Goal: Contribute content

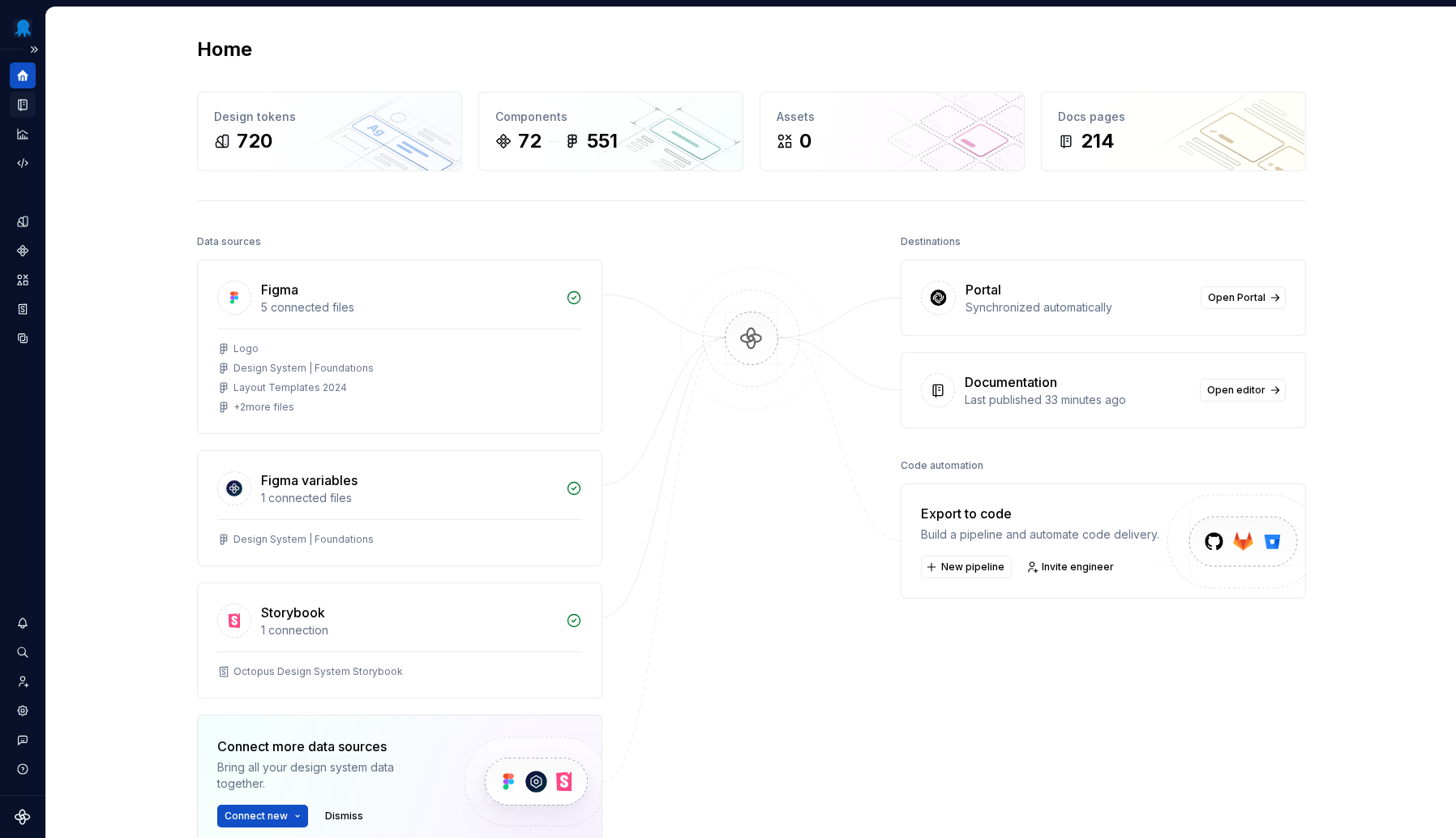
click at [21, 105] on icon "Documentation" at bounding box center [22, 104] width 8 height 10
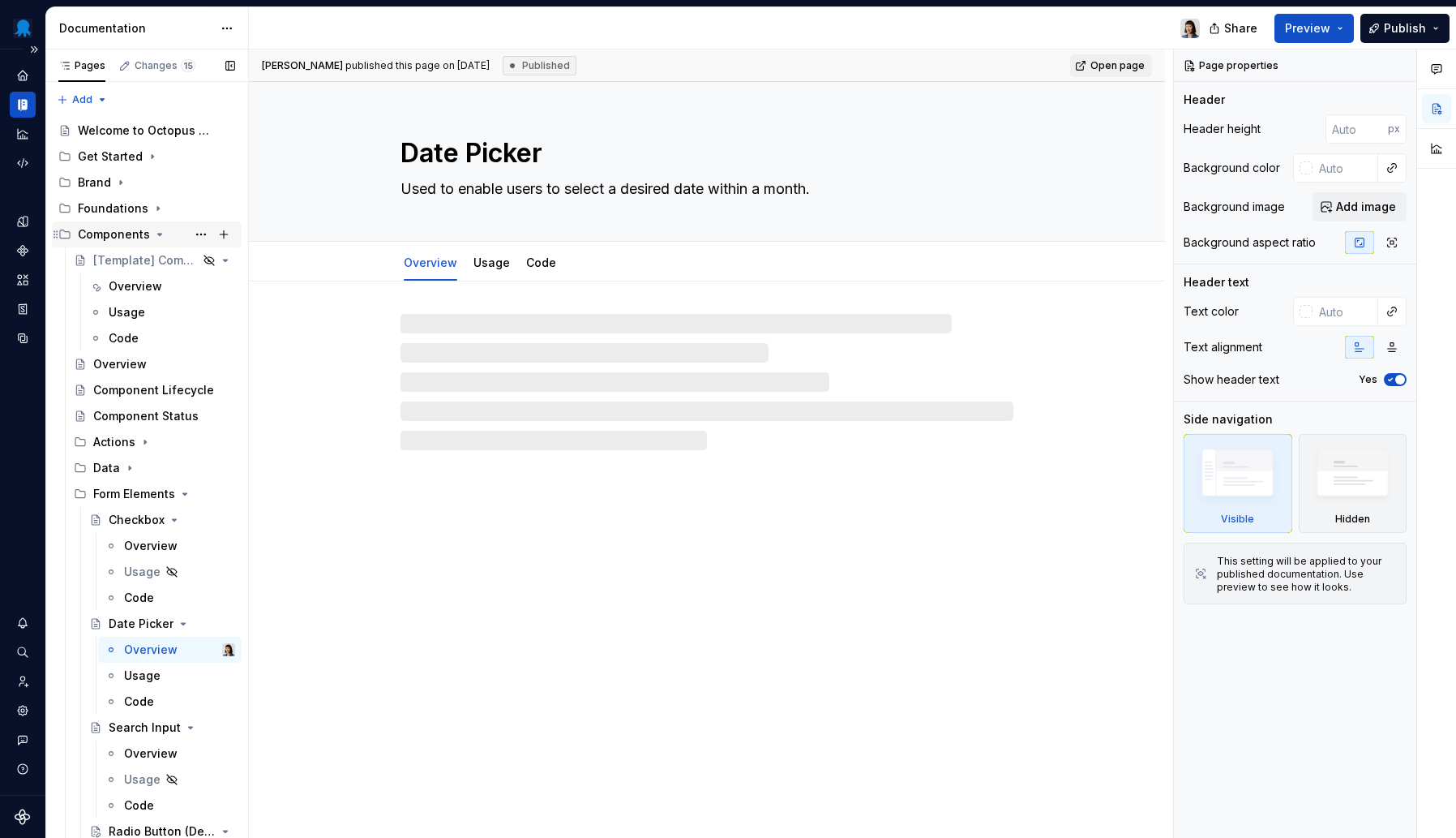
click at [156, 232] on icon "Page tree" at bounding box center [160, 234] width 13 height 13
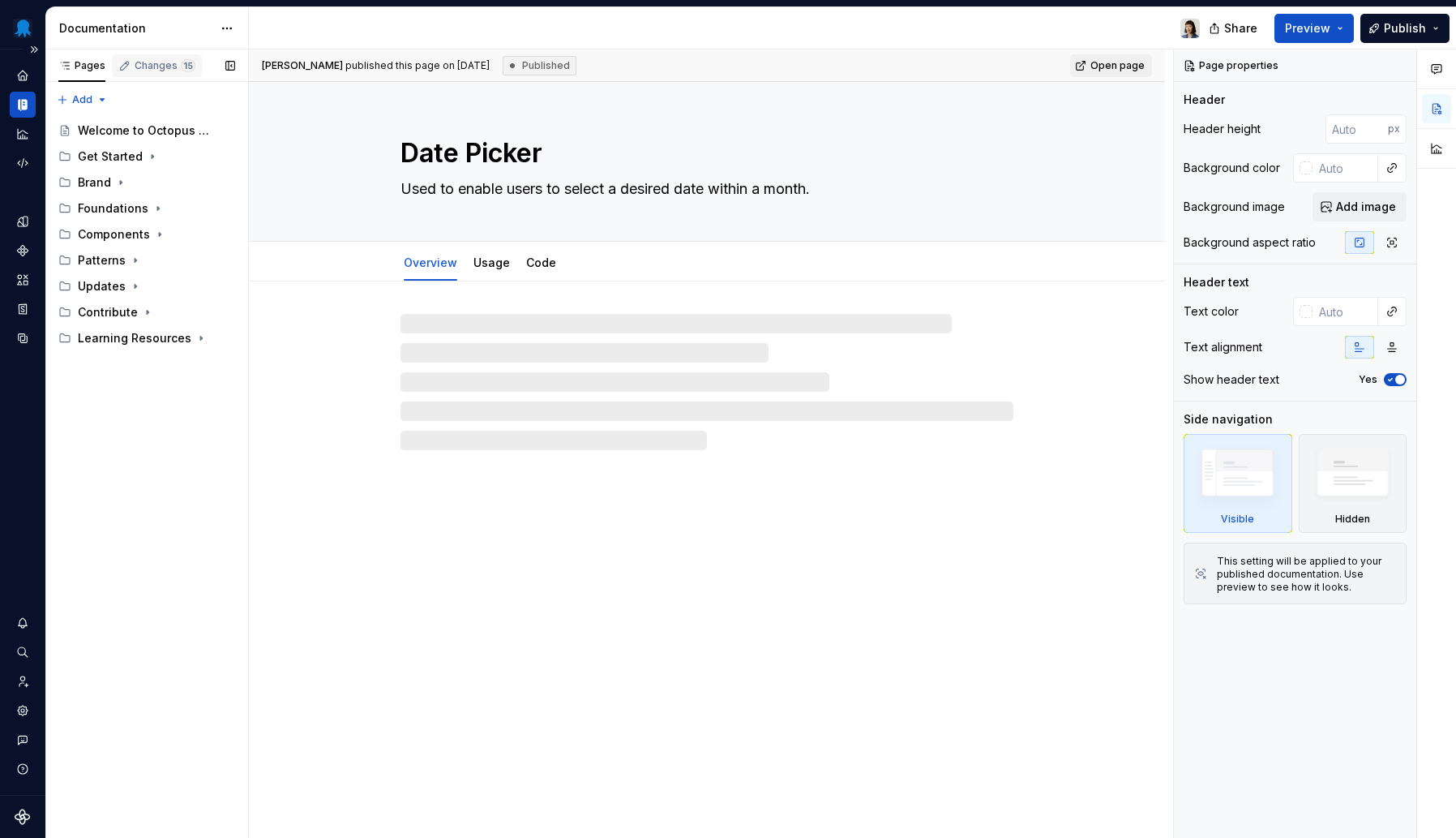
click at [161, 68] on div "Changes 15" at bounding box center [164, 66] width 60 height 13
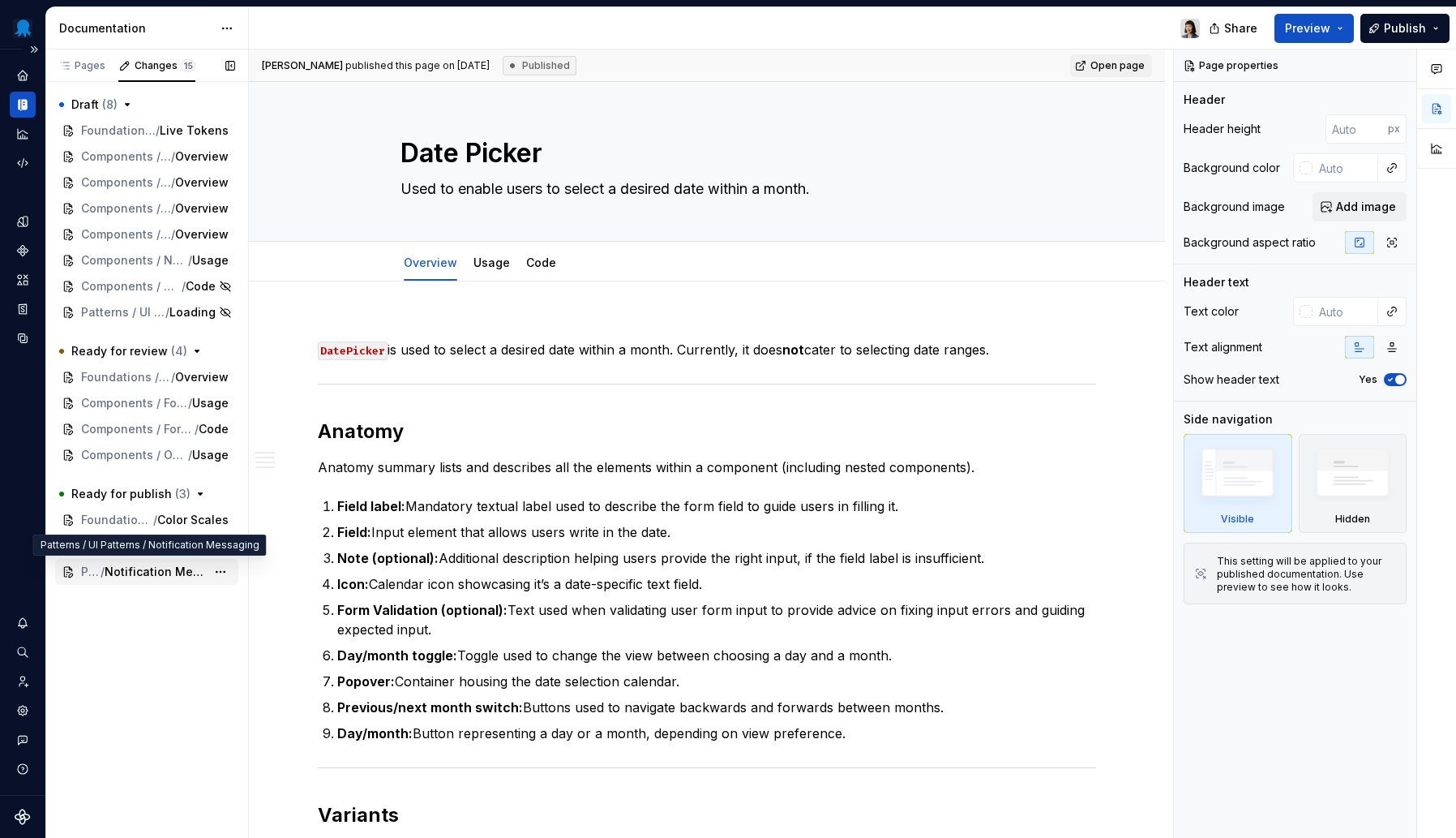
click at [163, 576] on span "Notification Messaging" at bounding box center [155, 571] width 101 height 16
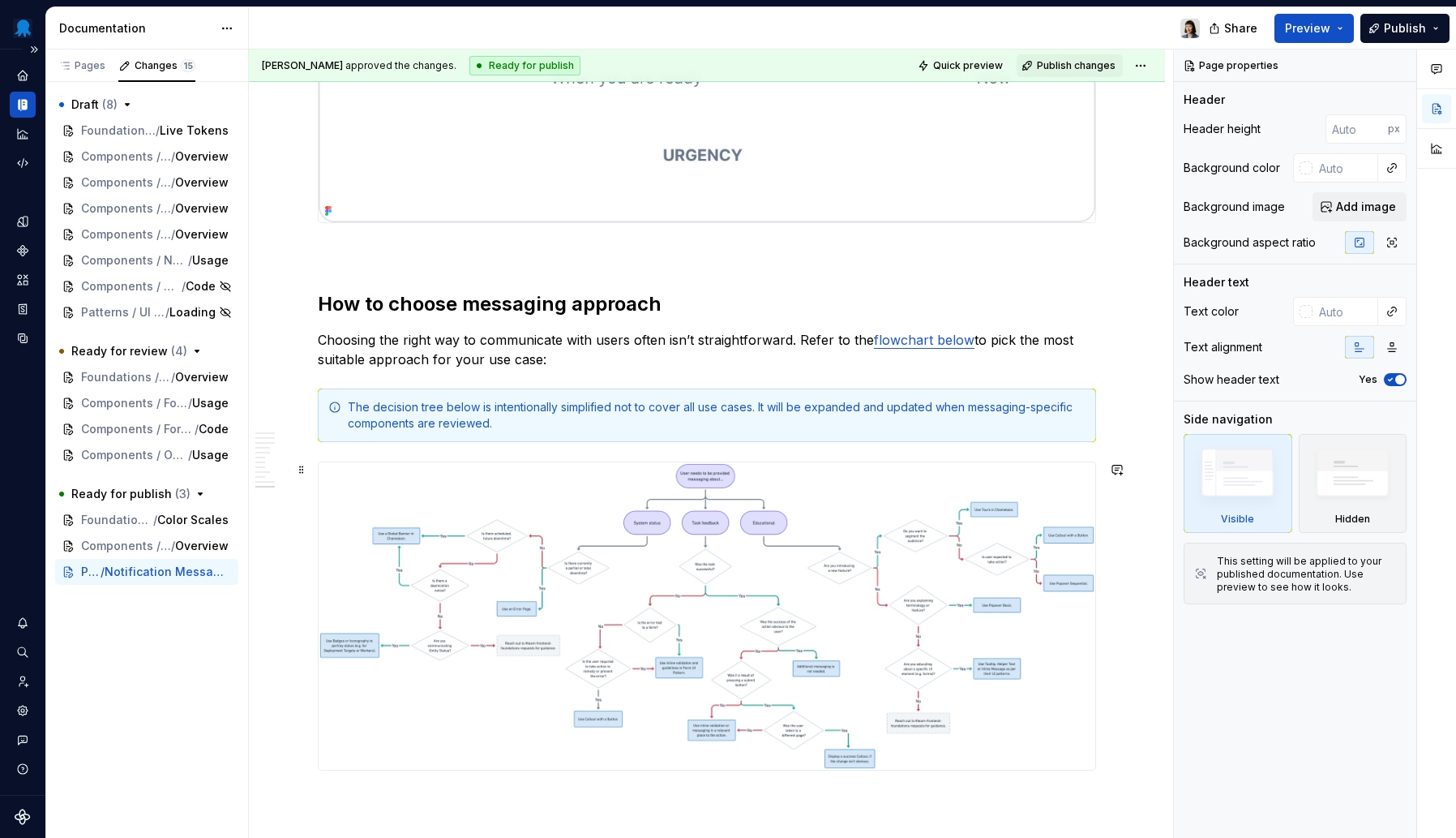
scroll to position [4585, 0]
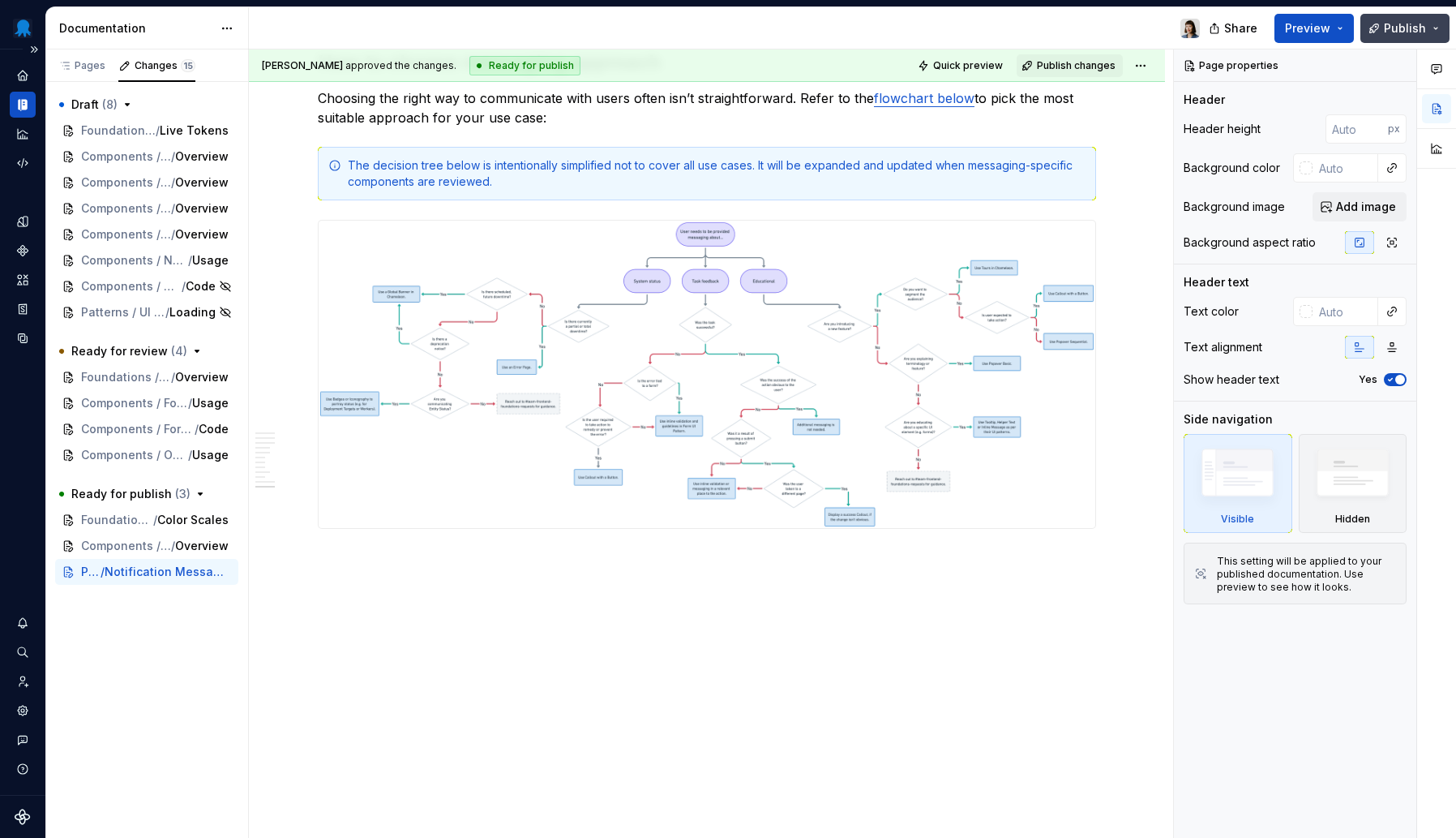
click at [1400, 25] on span "Publish" at bounding box center [1405, 28] width 42 height 16
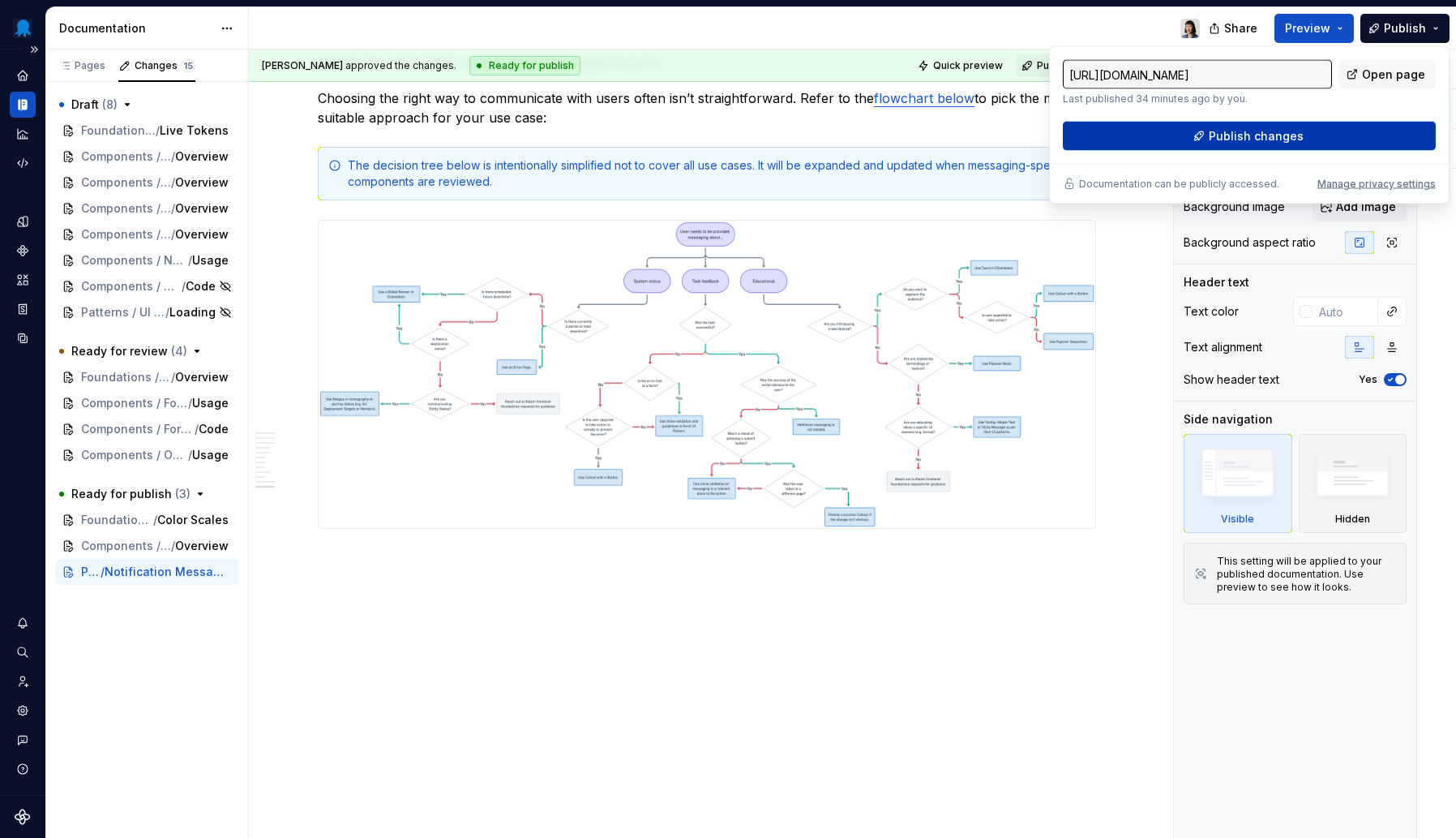
click at [1259, 141] on span "Publish changes" at bounding box center [1256, 136] width 95 height 16
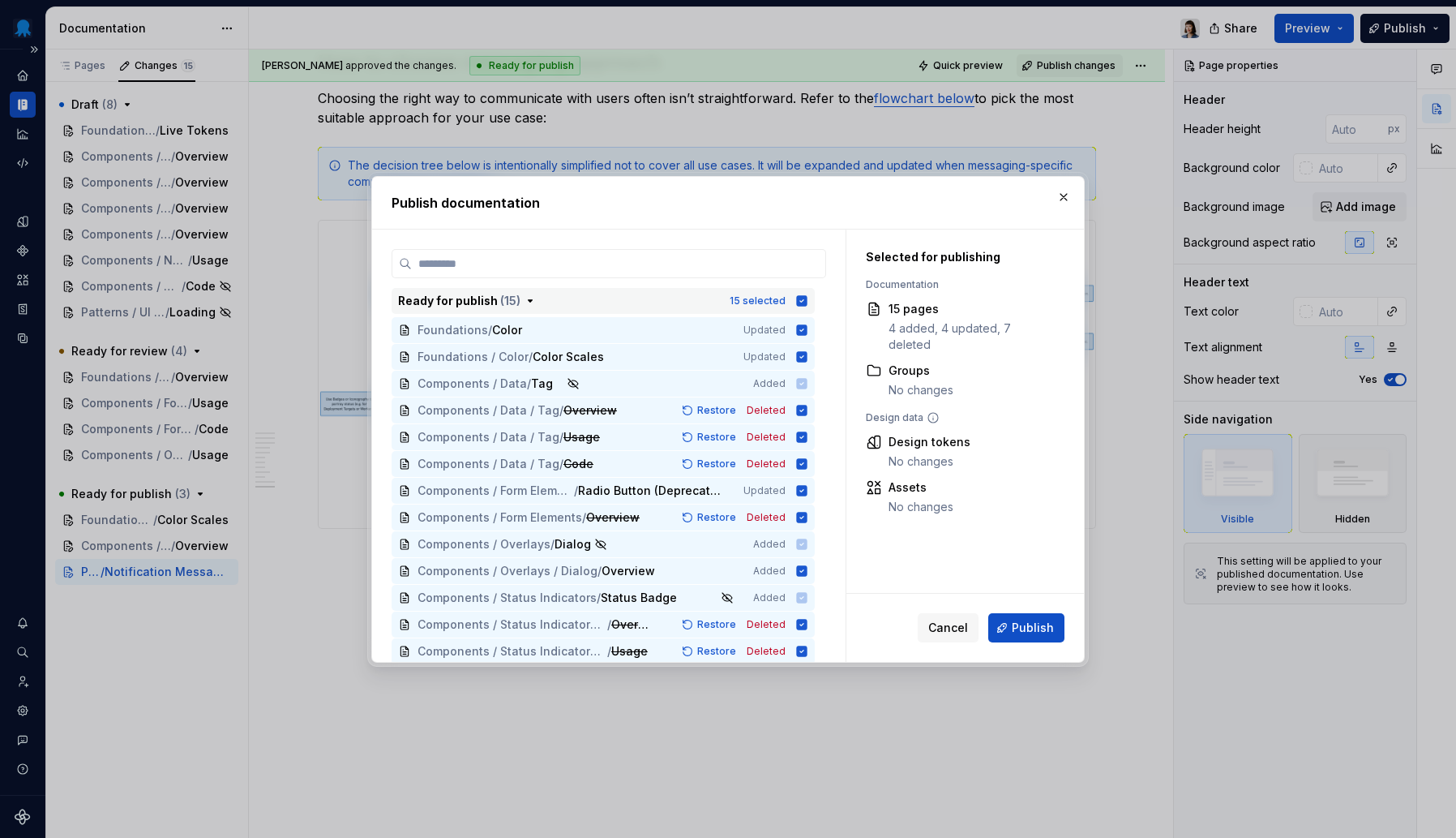
click at [803, 295] on icon "button" at bounding box center [802, 301] width 13 height 13
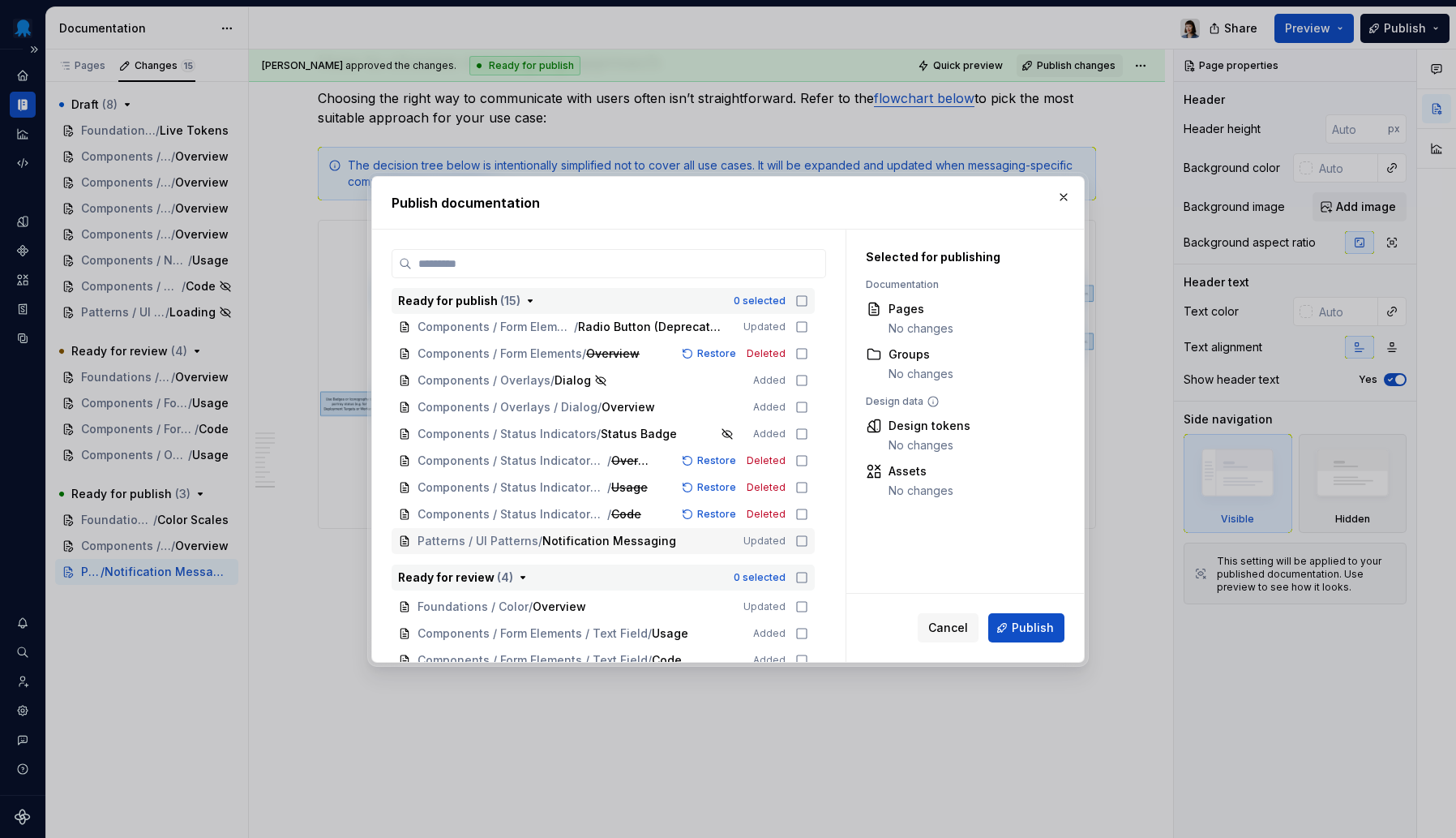
scroll to position [300, 0]
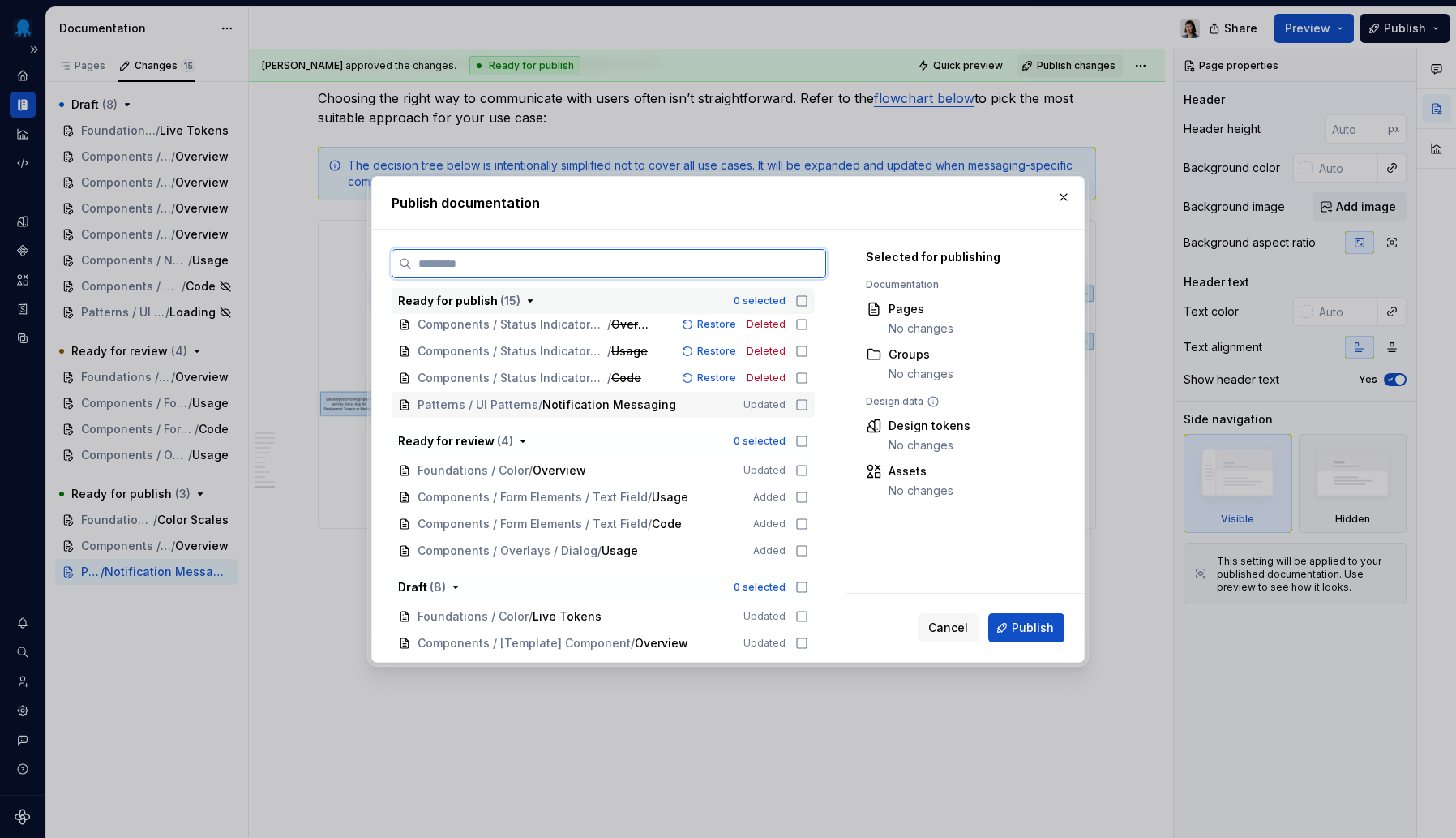
click at [800, 404] on icon at bounding box center [802, 405] width 13 height 13
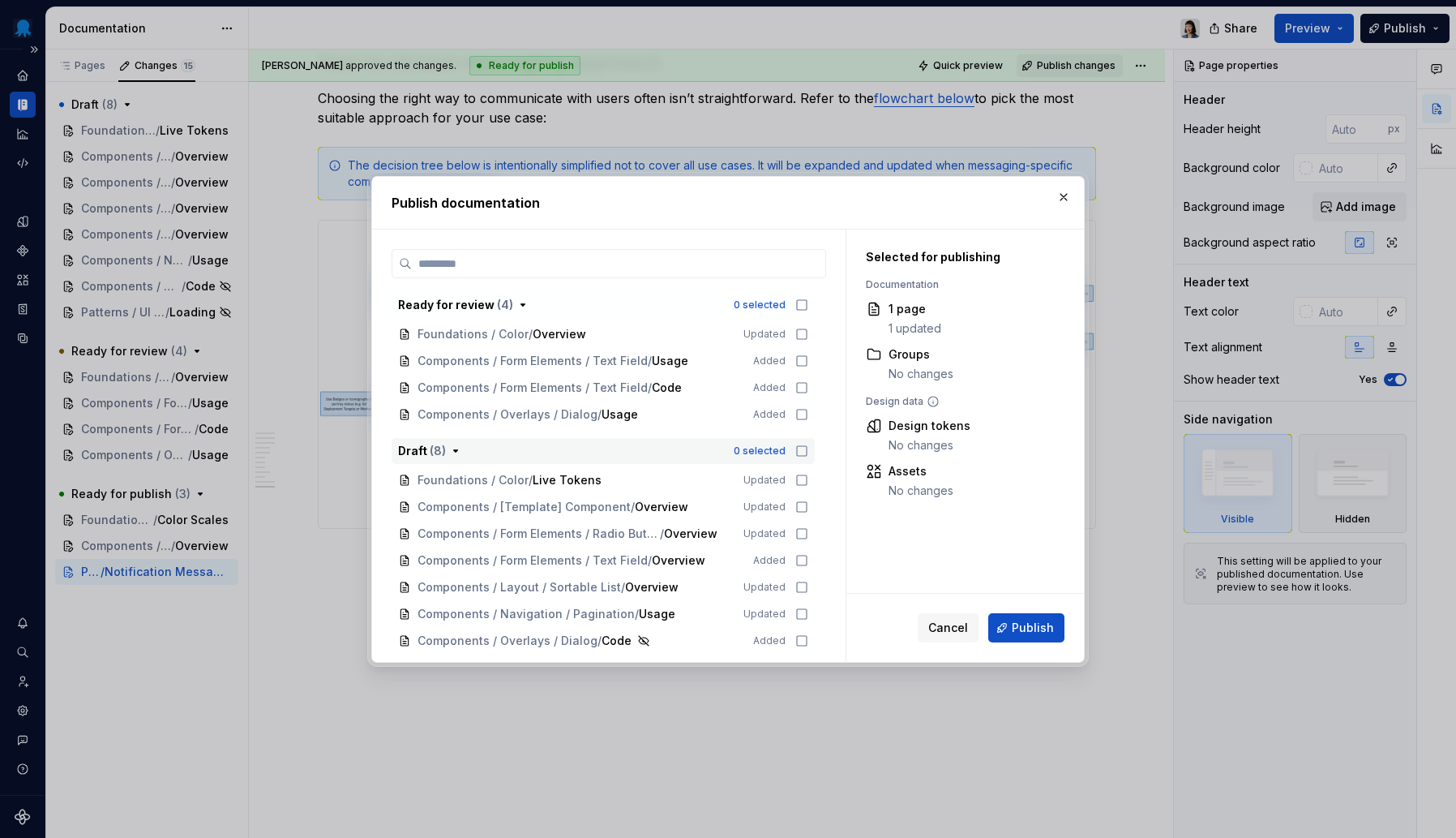
scroll to position [455, 0]
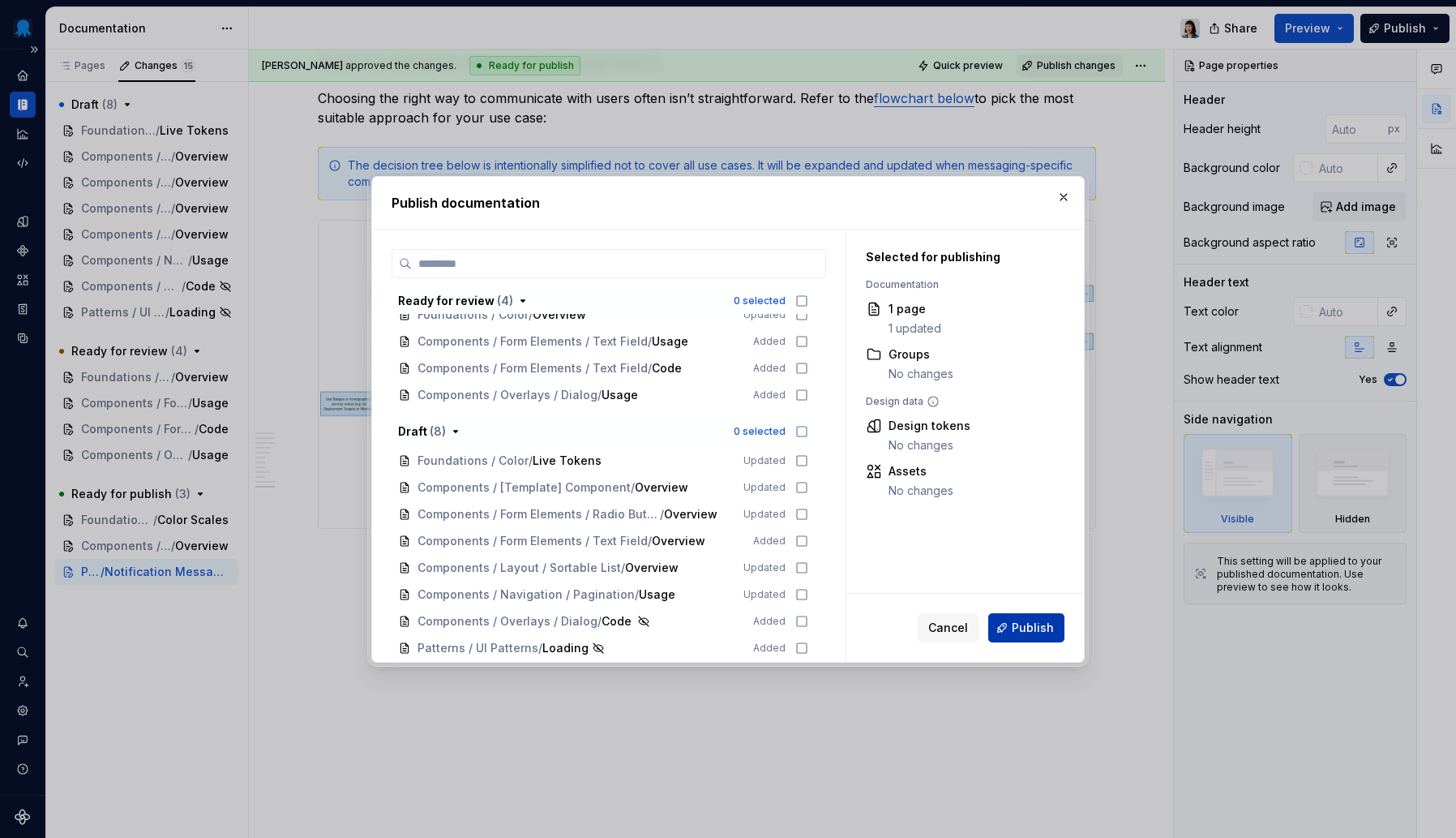
click at [1018, 629] on span "Publish" at bounding box center [1032, 627] width 42 height 16
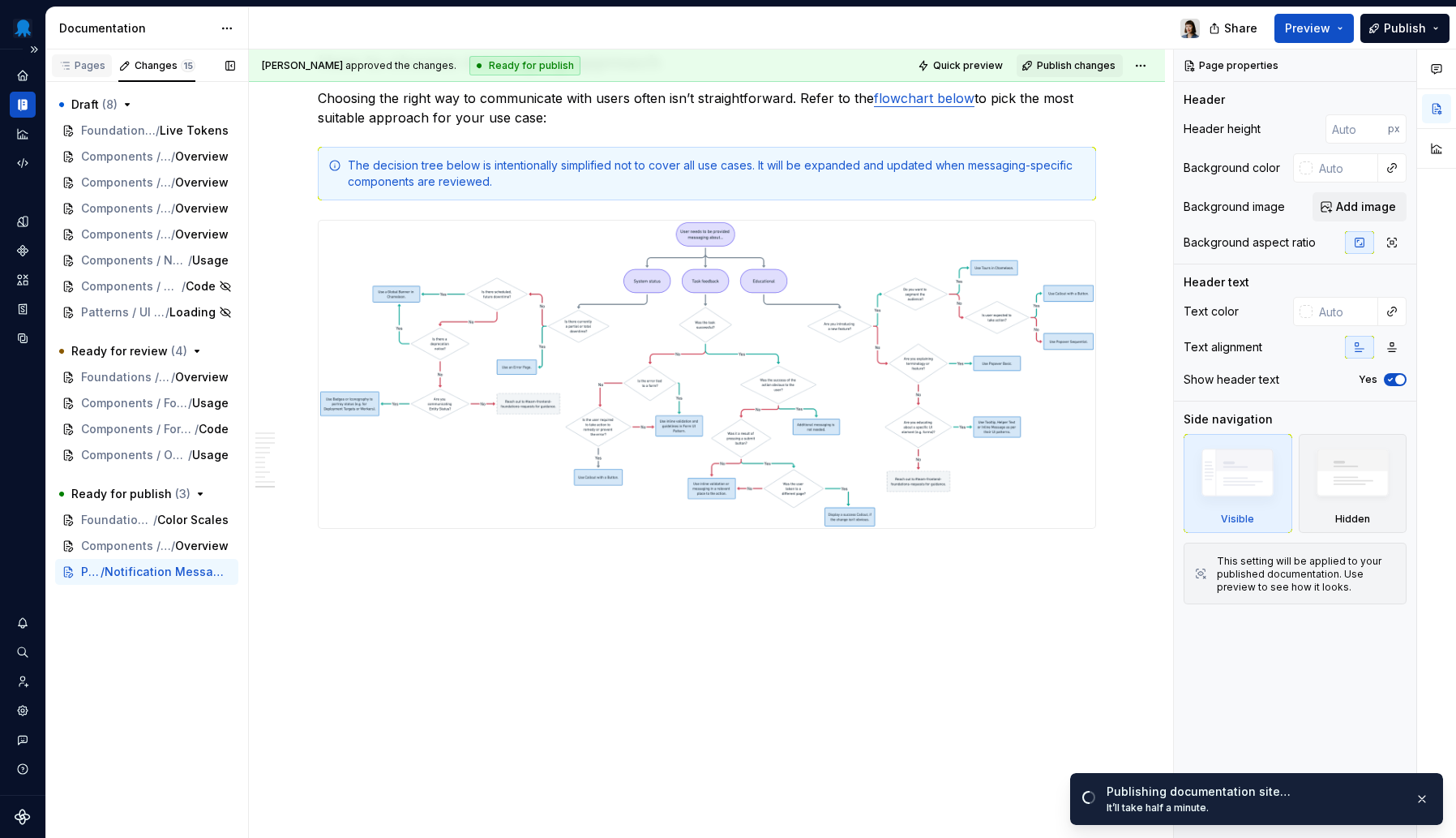
click at [92, 66] on div "Pages" at bounding box center [82, 66] width 47 height 13
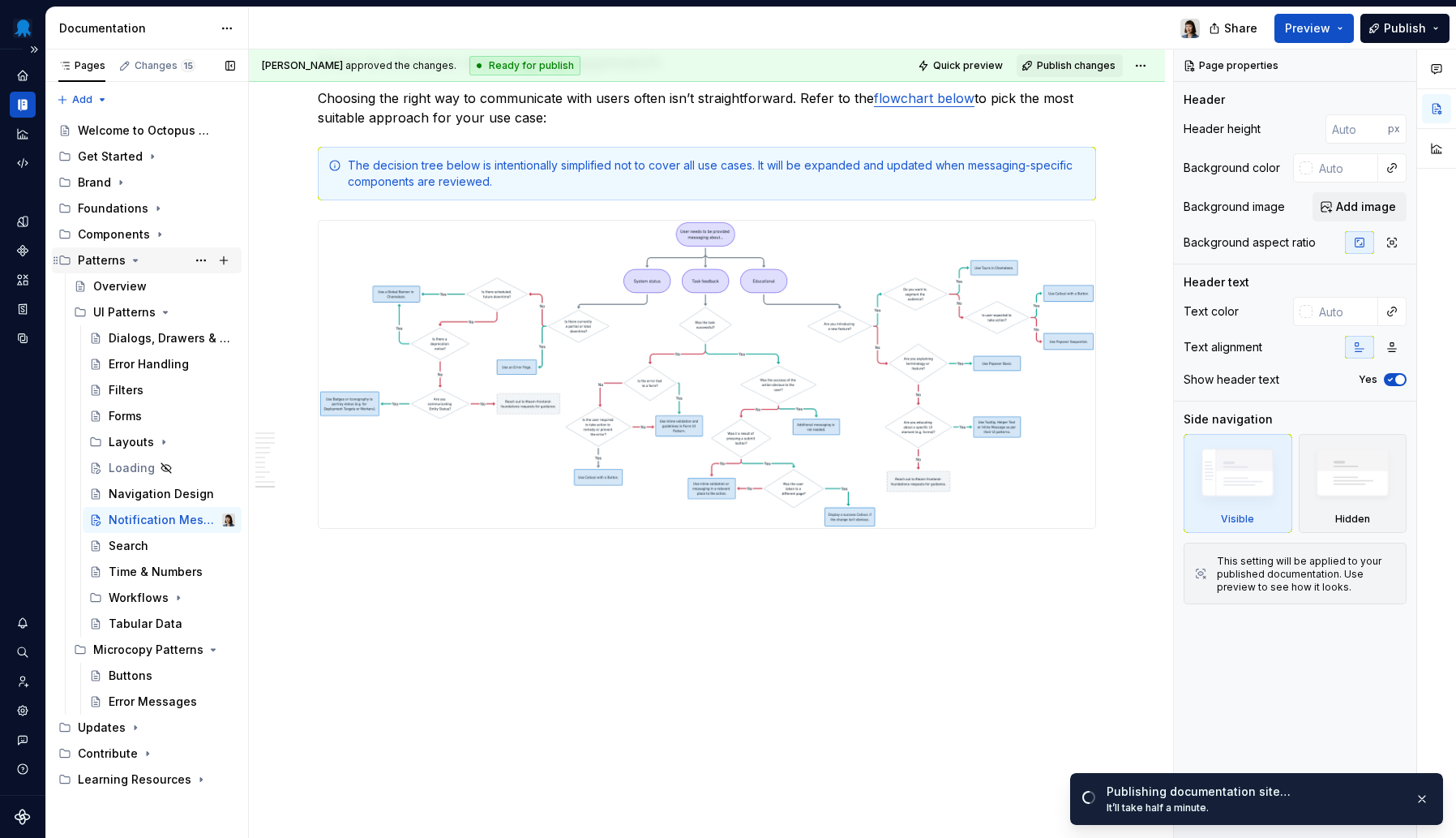
click at [137, 261] on icon "Page tree" at bounding box center [136, 260] width 13 height 13
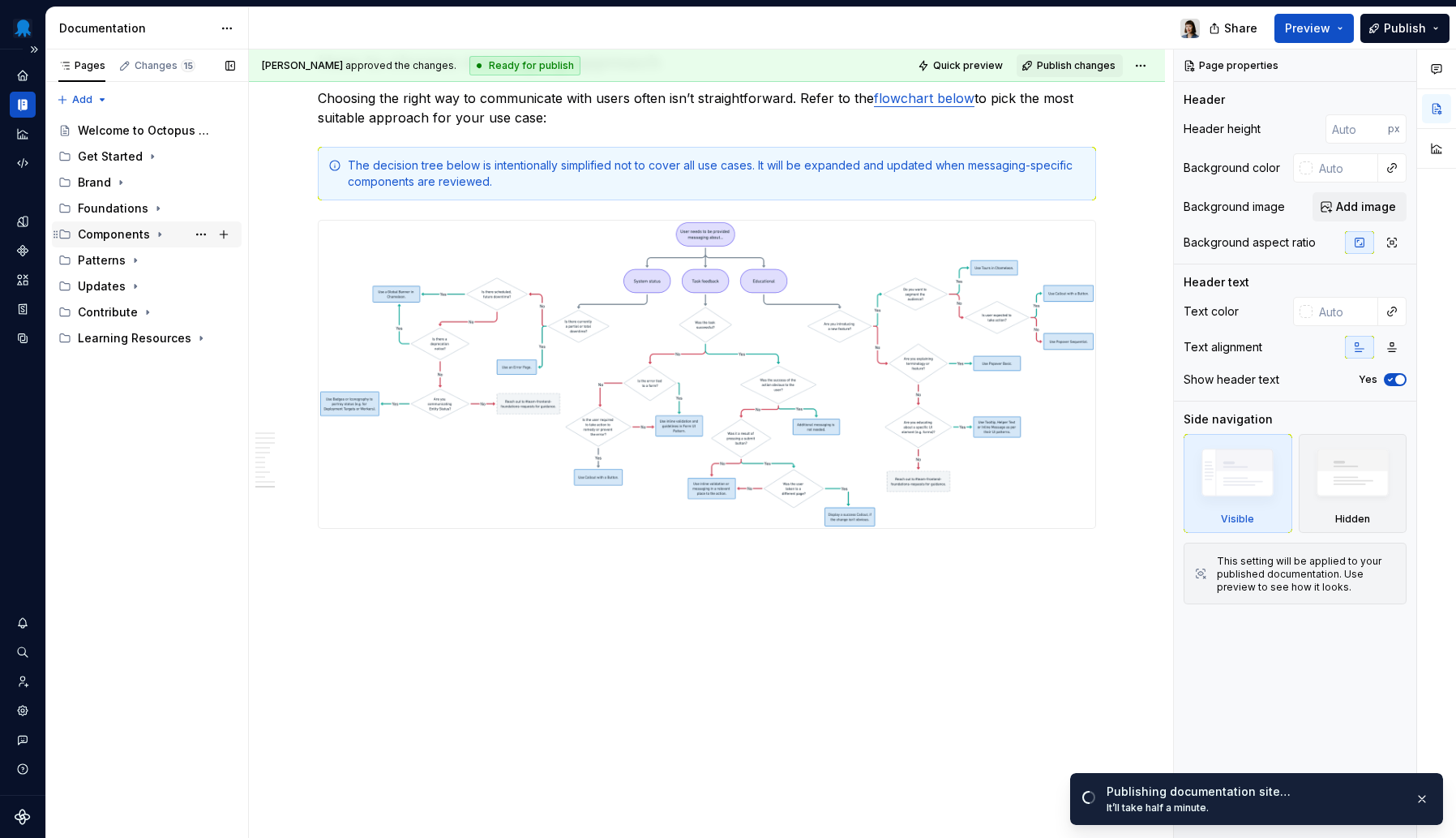
click at [145, 237] on div "Components" at bounding box center [114, 233] width 72 height 16
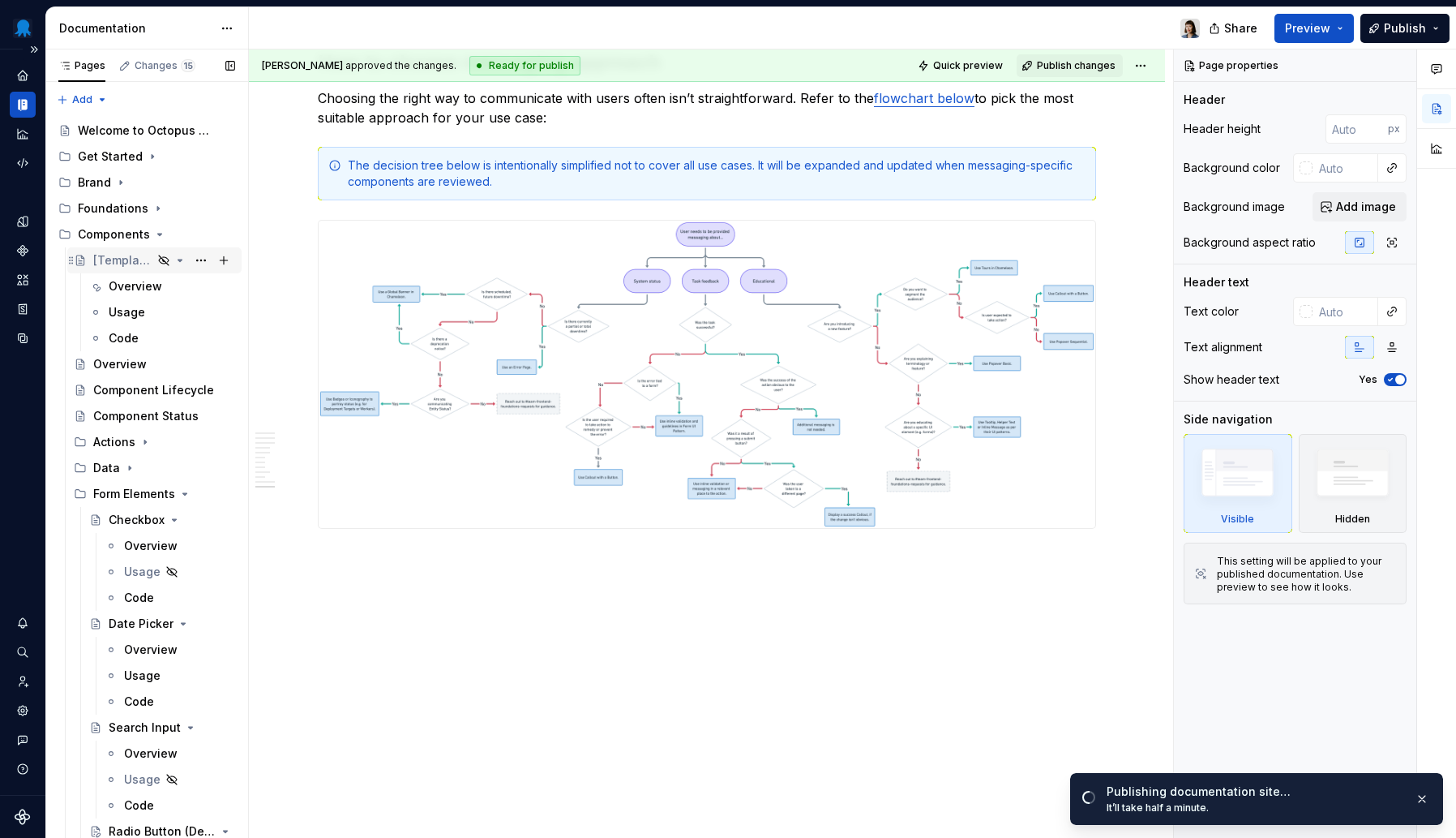
click at [174, 264] on icon "Page tree" at bounding box center [180, 260] width 13 height 13
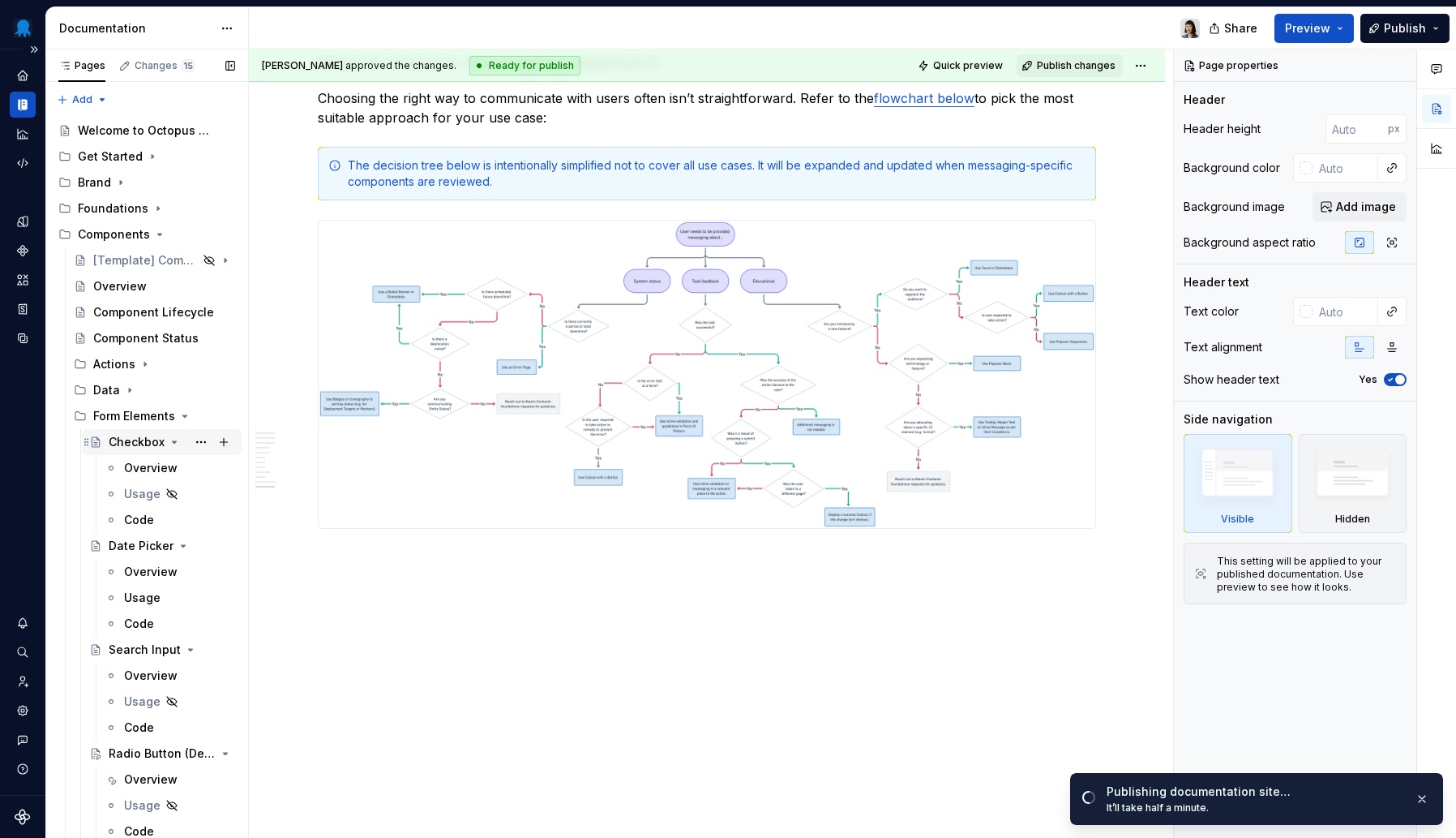
click at [176, 439] on icon "Page tree" at bounding box center [175, 442] width 13 height 13
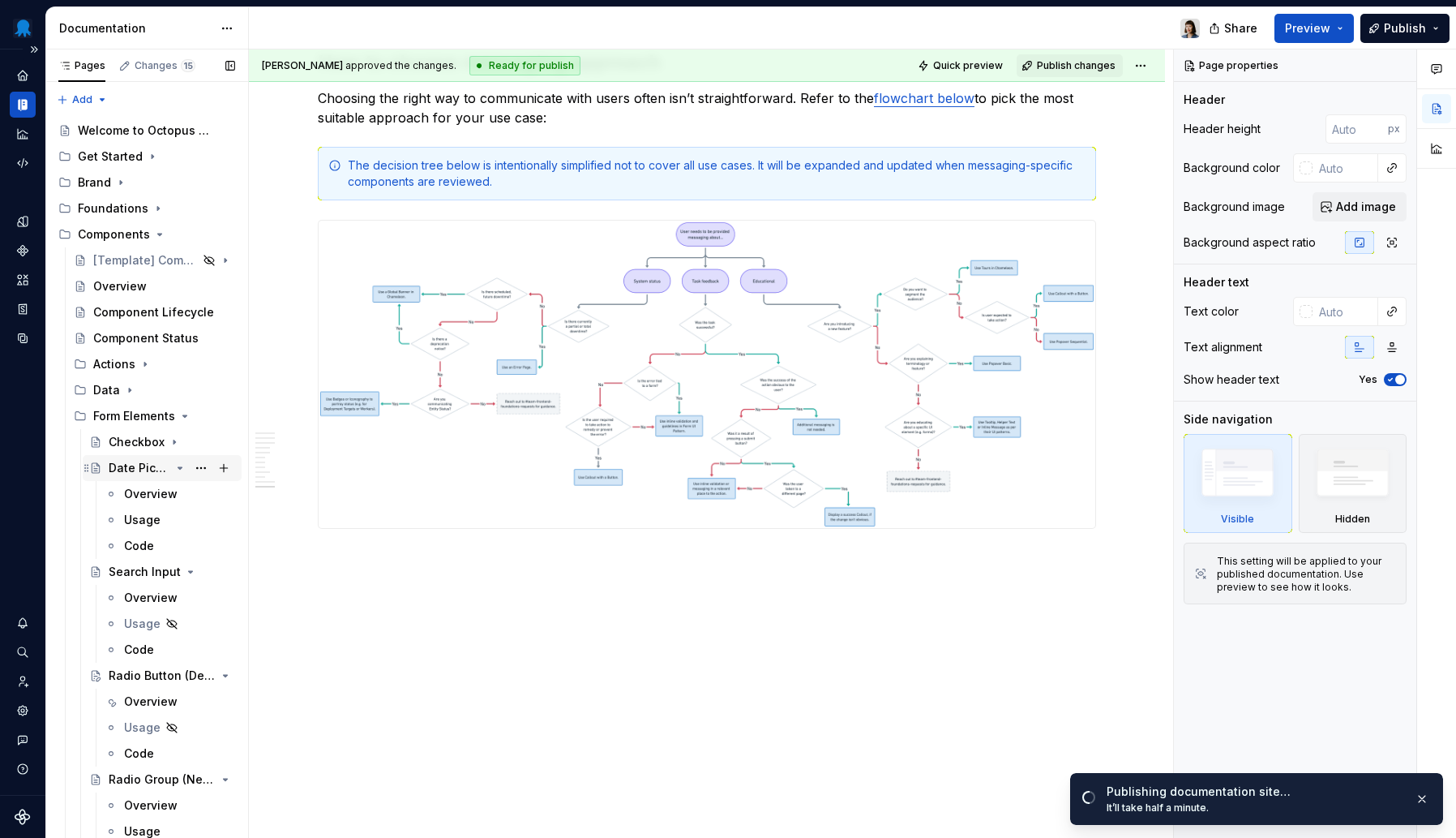
click at [179, 467] on div "Date Picker" at bounding box center [172, 467] width 126 height 22
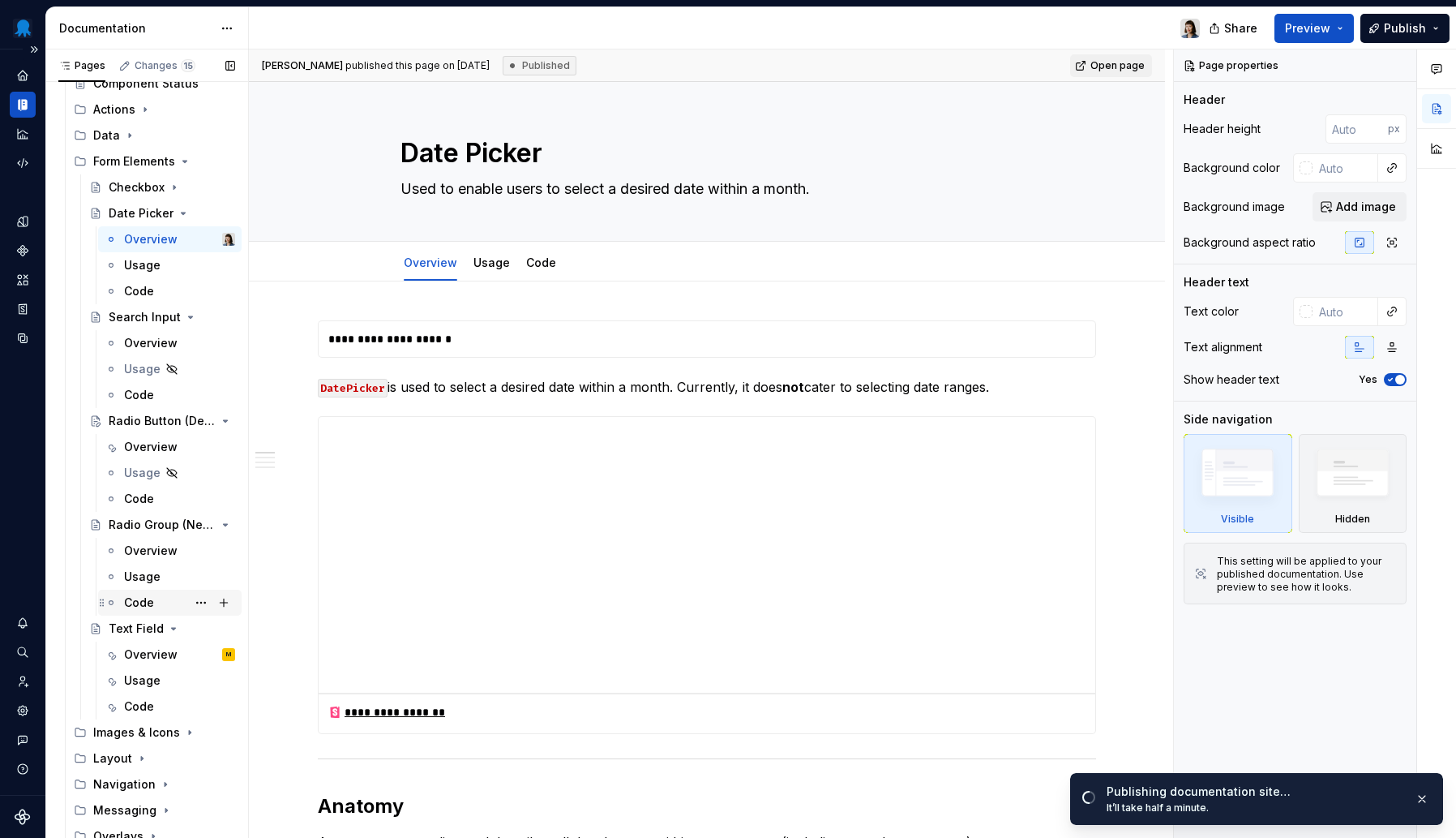
scroll to position [268, 0]
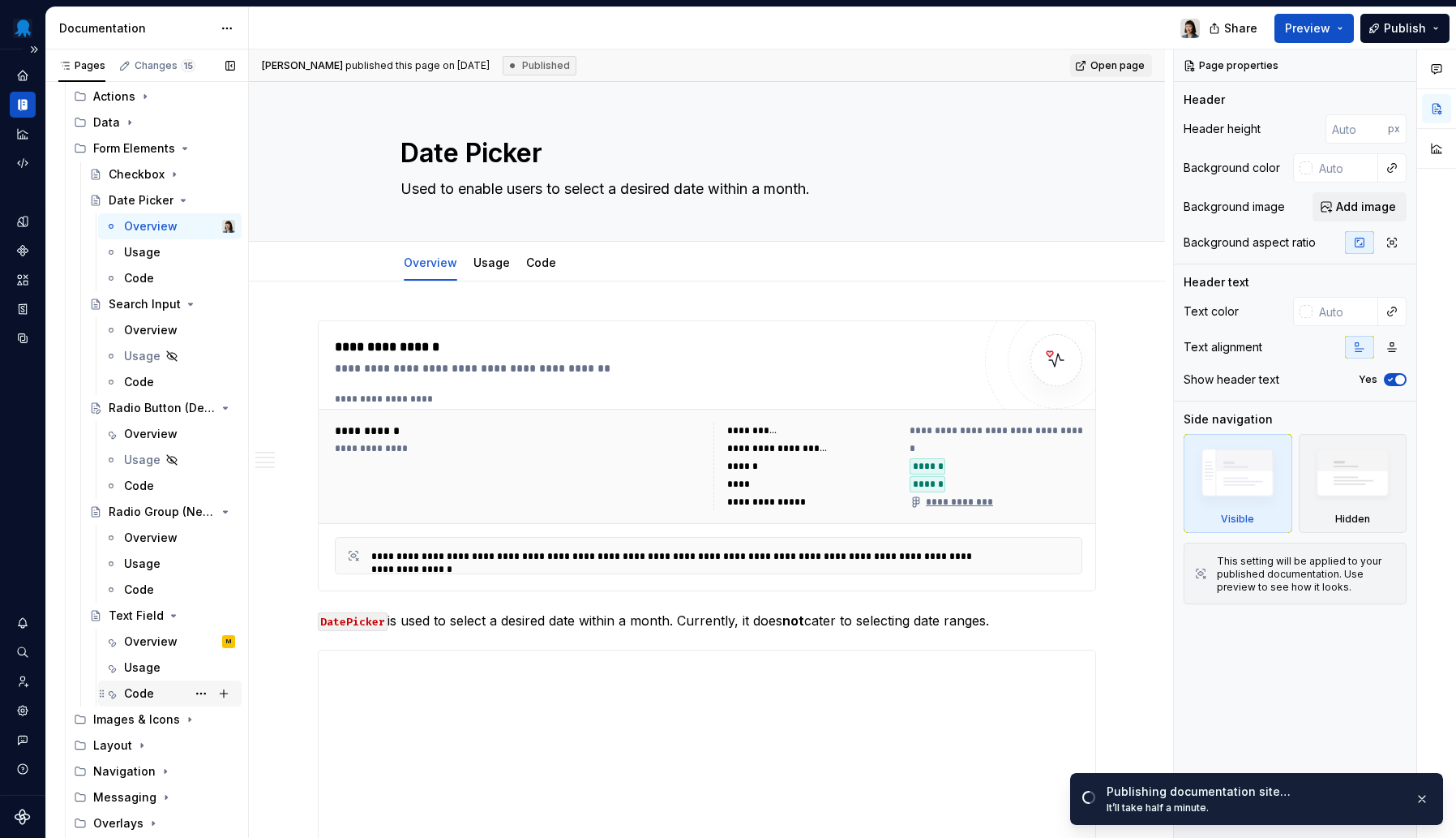
click at [160, 691] on div "Code" at bounding box center [180, 693] width 111 height 22
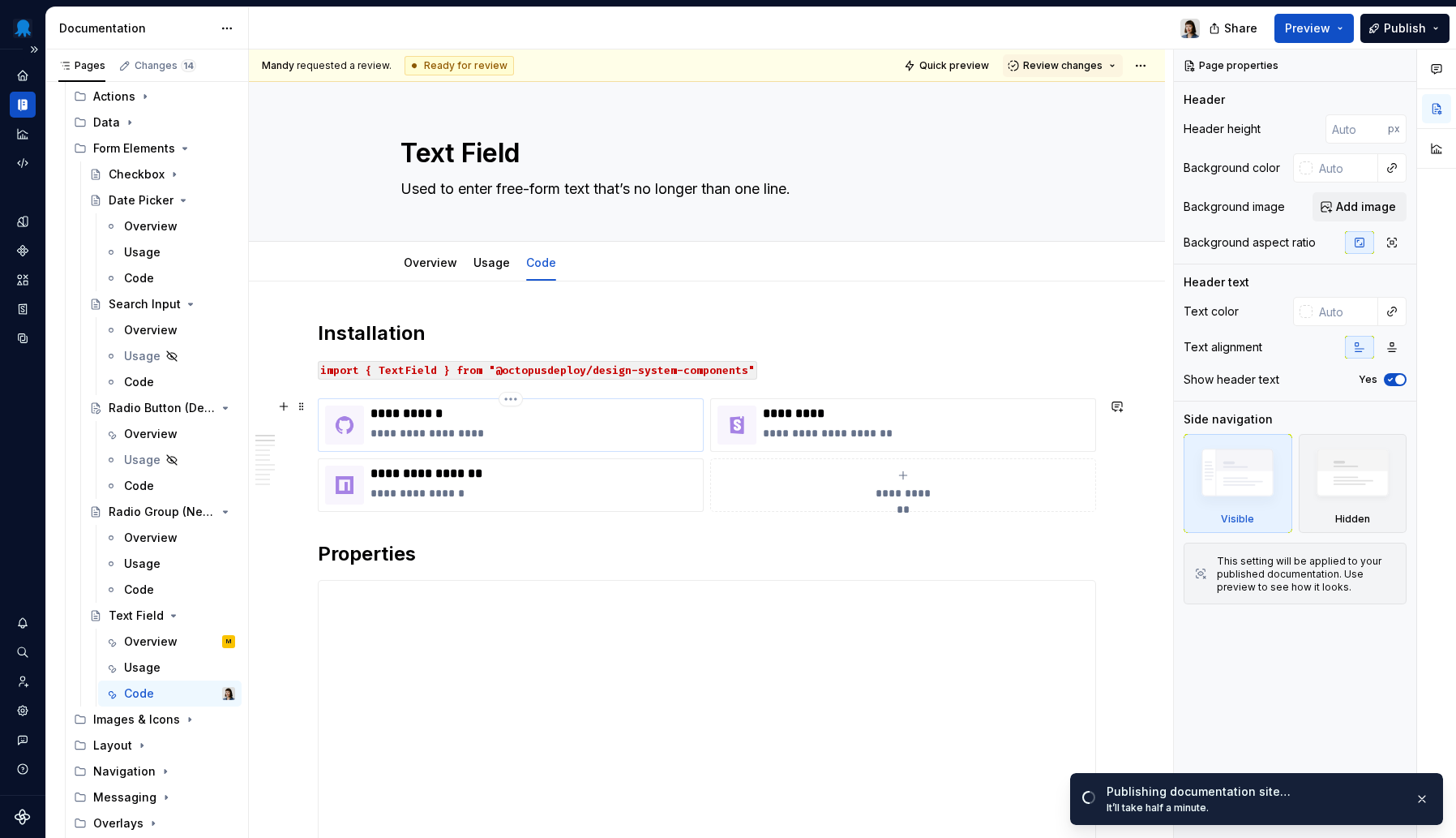
click at [538, 426] on p "**********" at bounding box center [533, 432] width 326 height 16
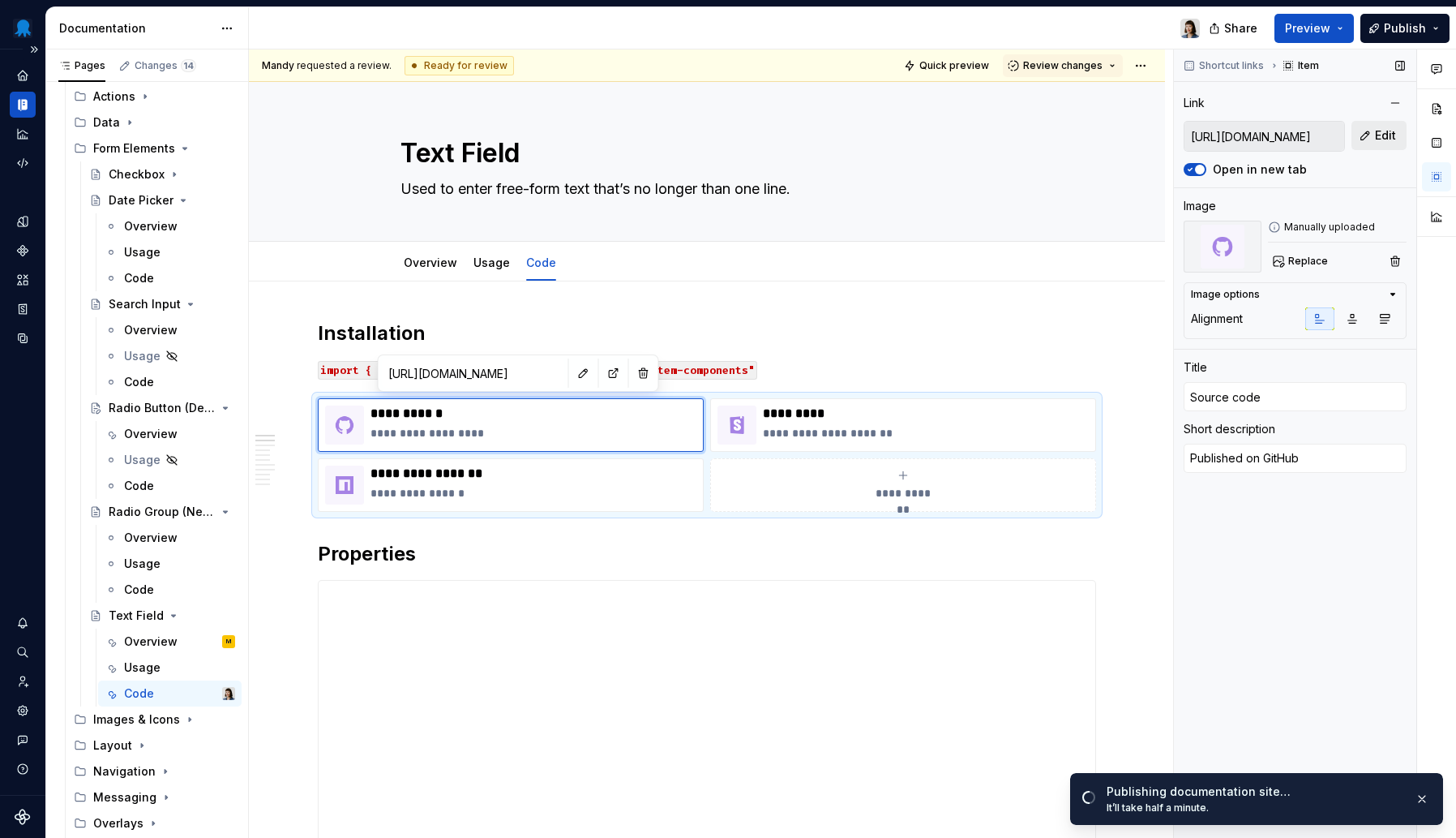
click at [1363, 139] on button "Edit" at bounding box center [1379, 135] width 55 height 29
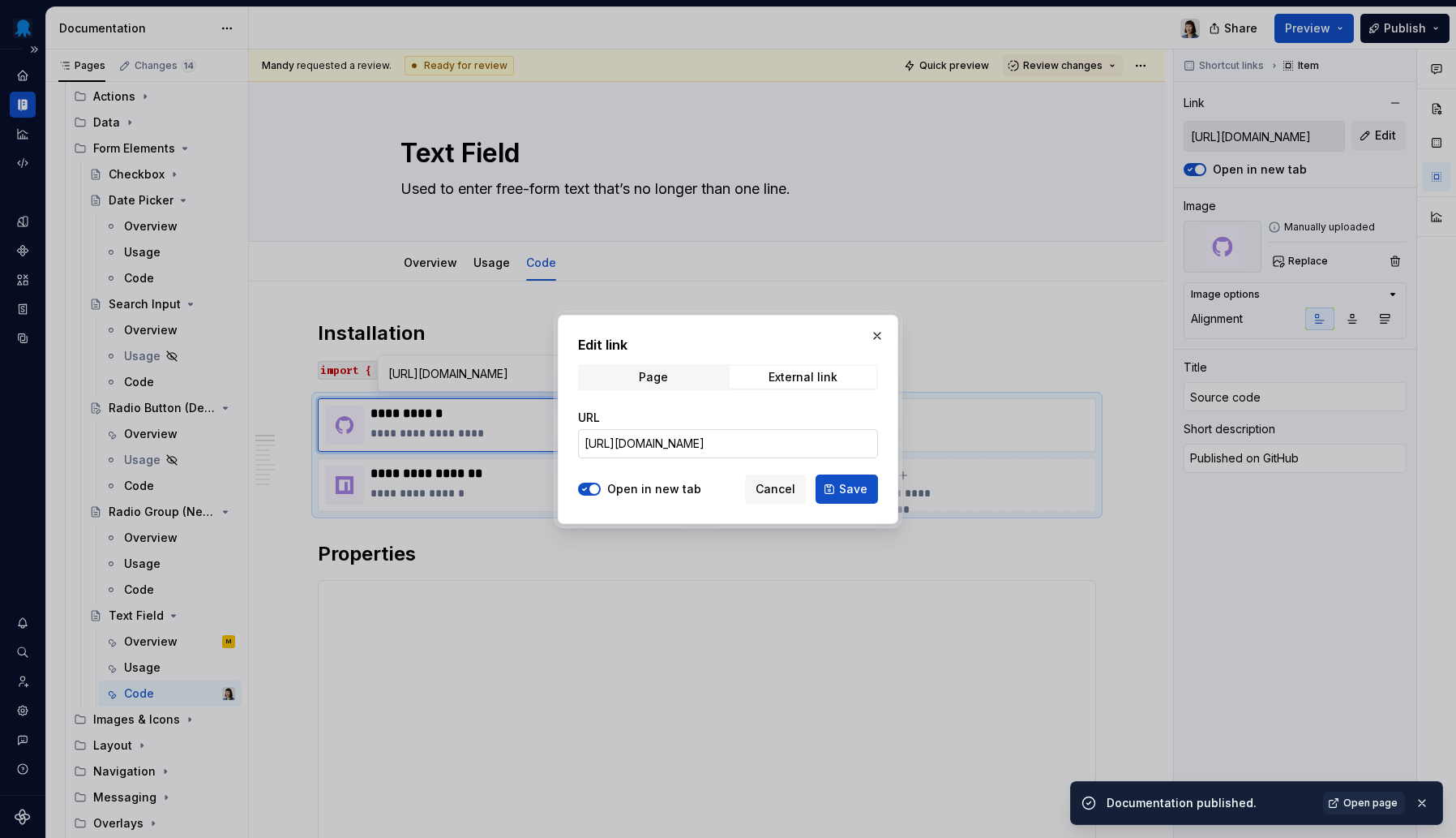
click at [786, 443] on input "[URL][DOMAIN_NAME]" at bounding box center [728, 443] width 300 height 29
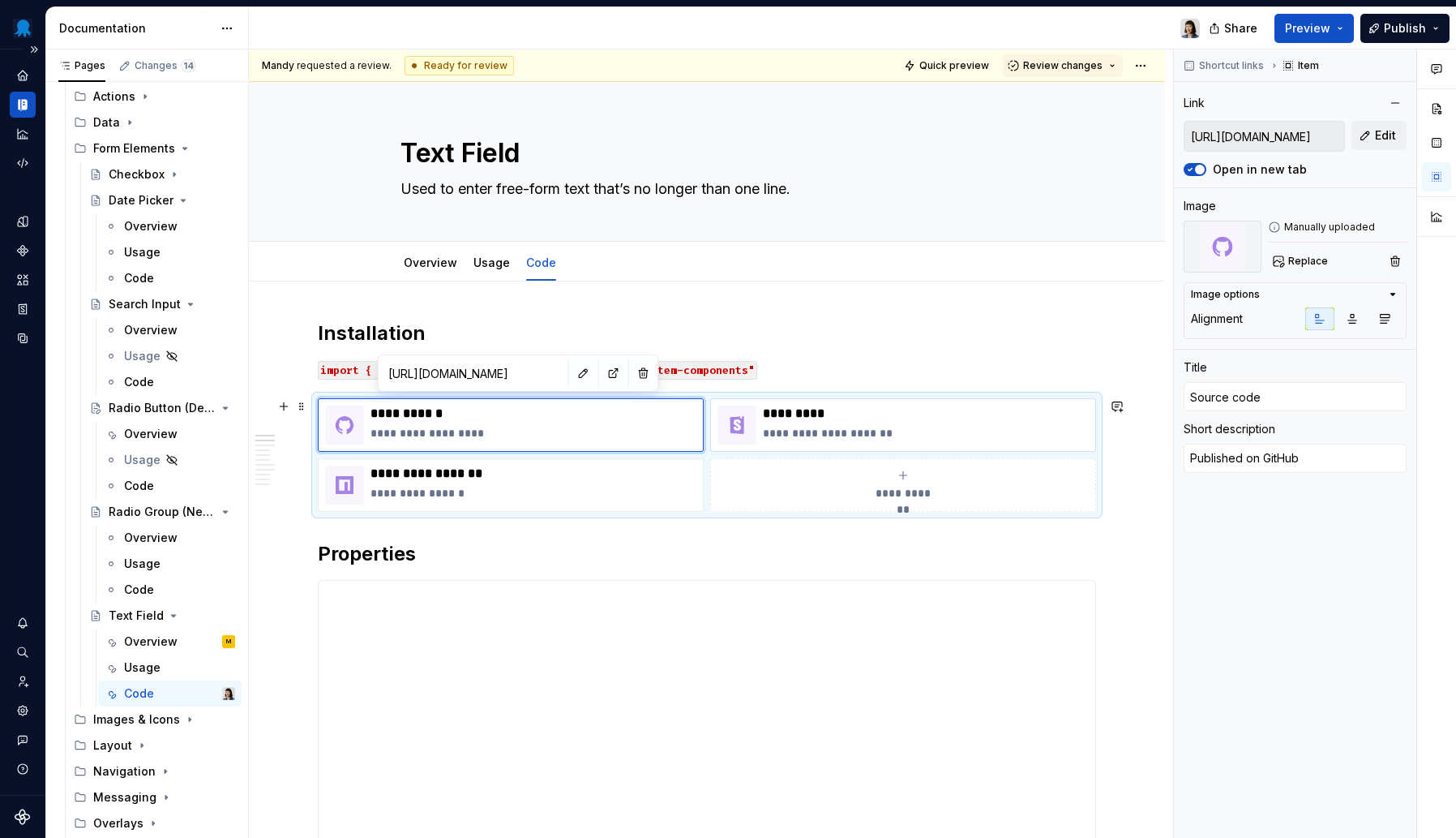
click at [862, 431] on p "**********" at bounding box center [925, 432] width 326 height 16
type textarea "*"
type input "[URL][DOMAIN_NAME]"
type input "Live demo"
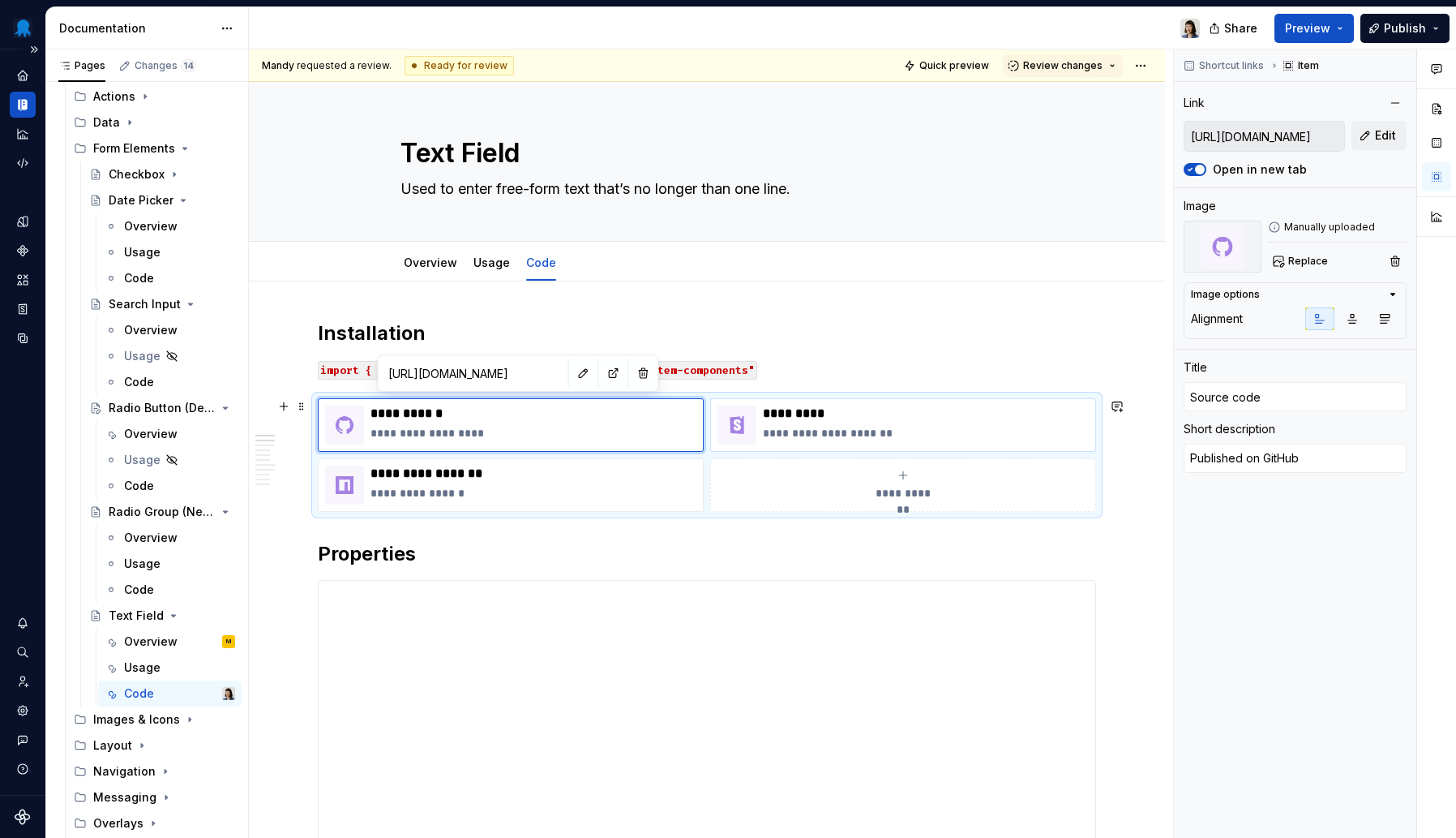
type textarea "Published on Storybook"
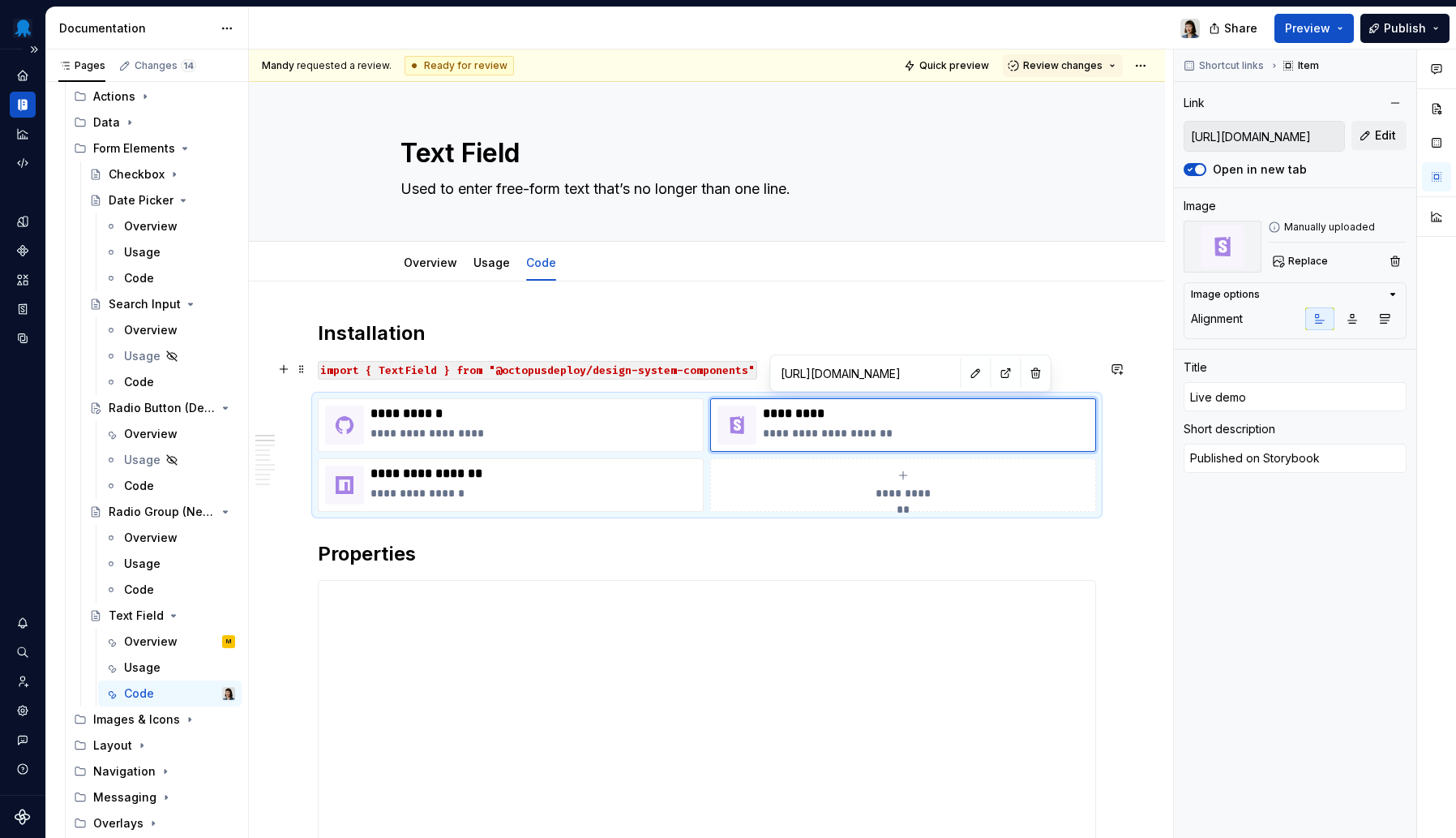
click at [845, 373] on input "[URL][DOMAIN_NAME]" at bounding box center [865, 373] width 183 height 29
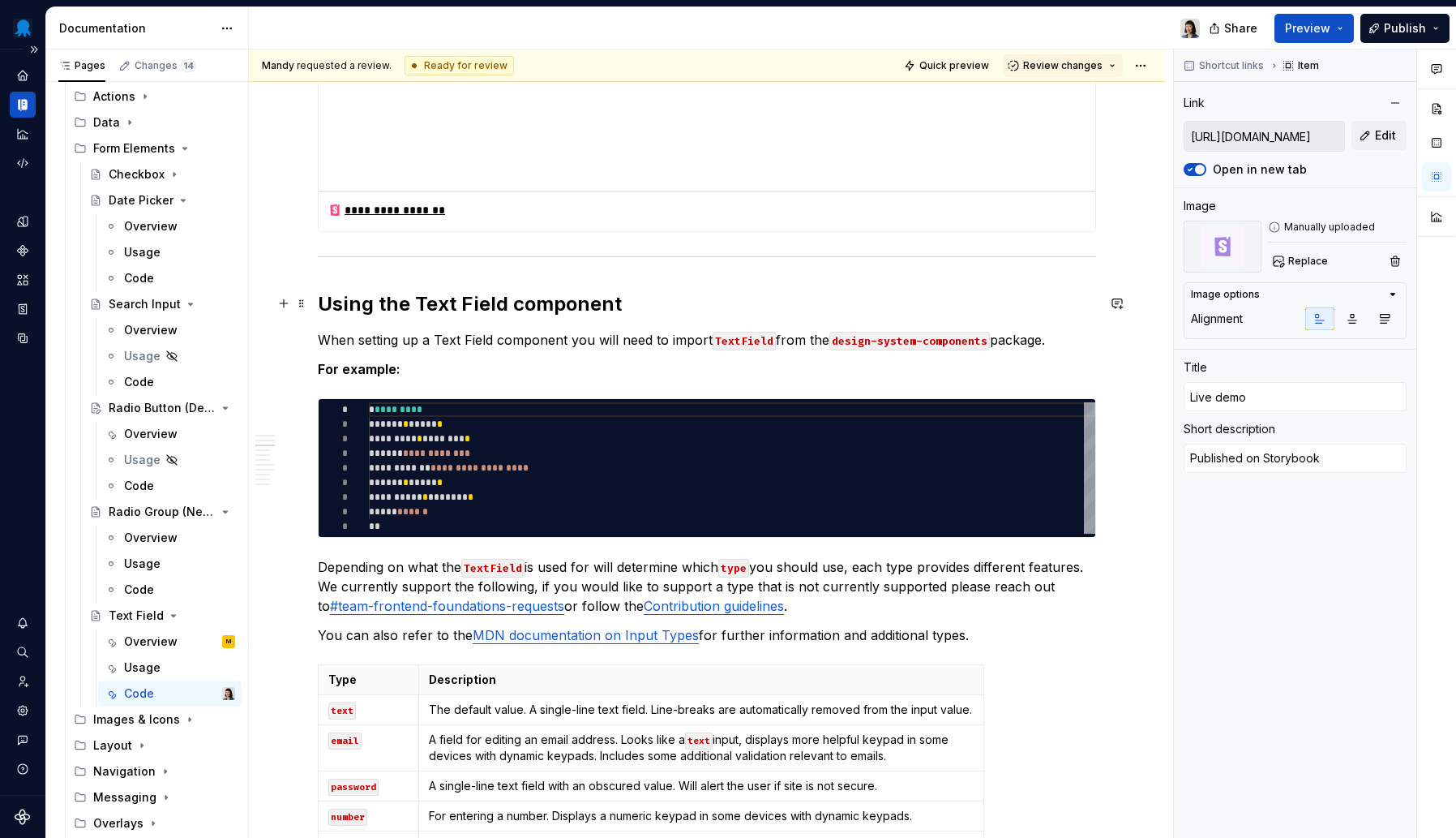
scroll to position [1636, 0]
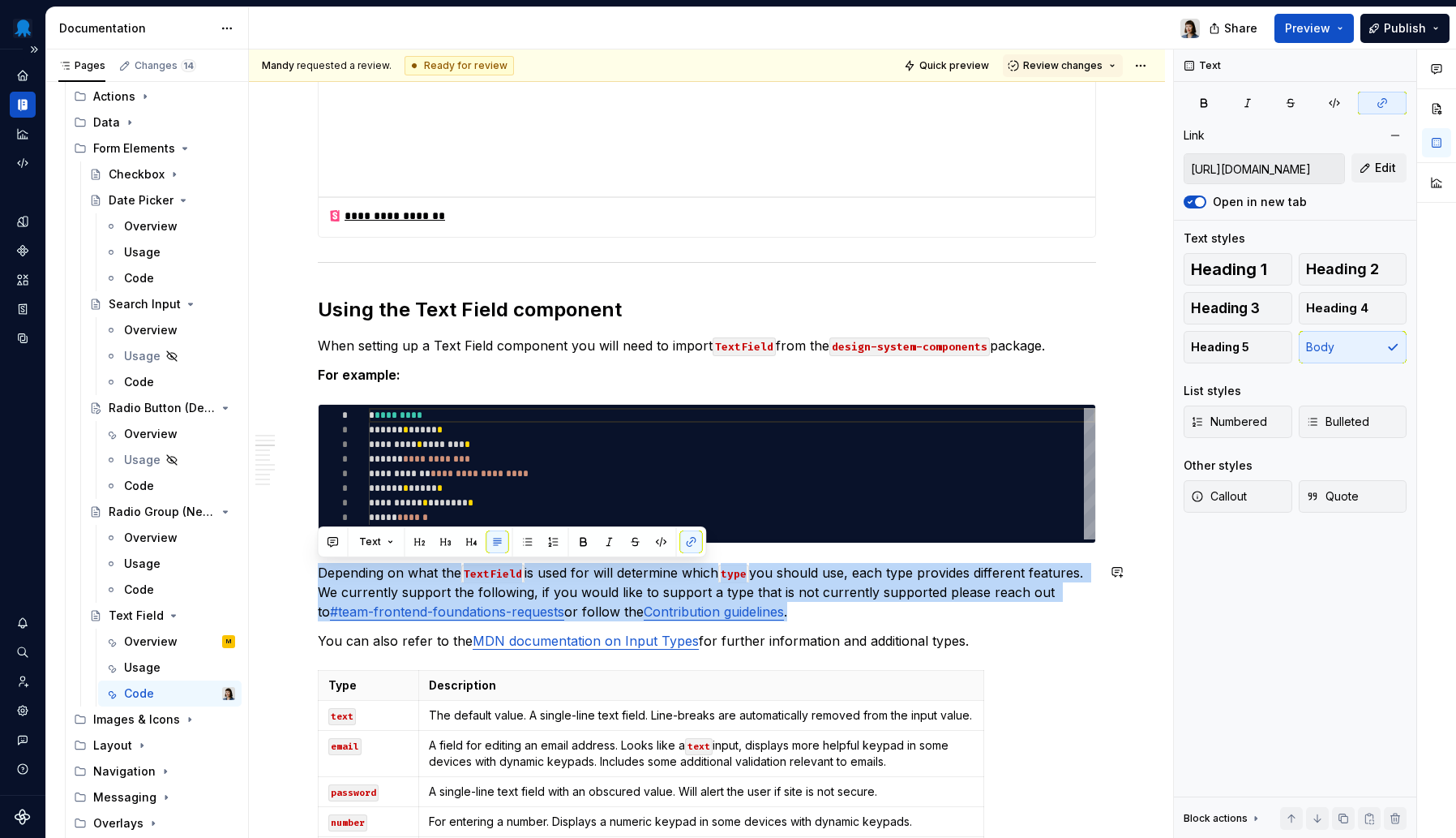
drag, startPoint x: 800, startPoint y: 609, endPoint x: 295, endPoint y: 560, distance: 507.4
copy p "Depending on what the TextField is used for will determine which type you shoul…"
type textarea "*"
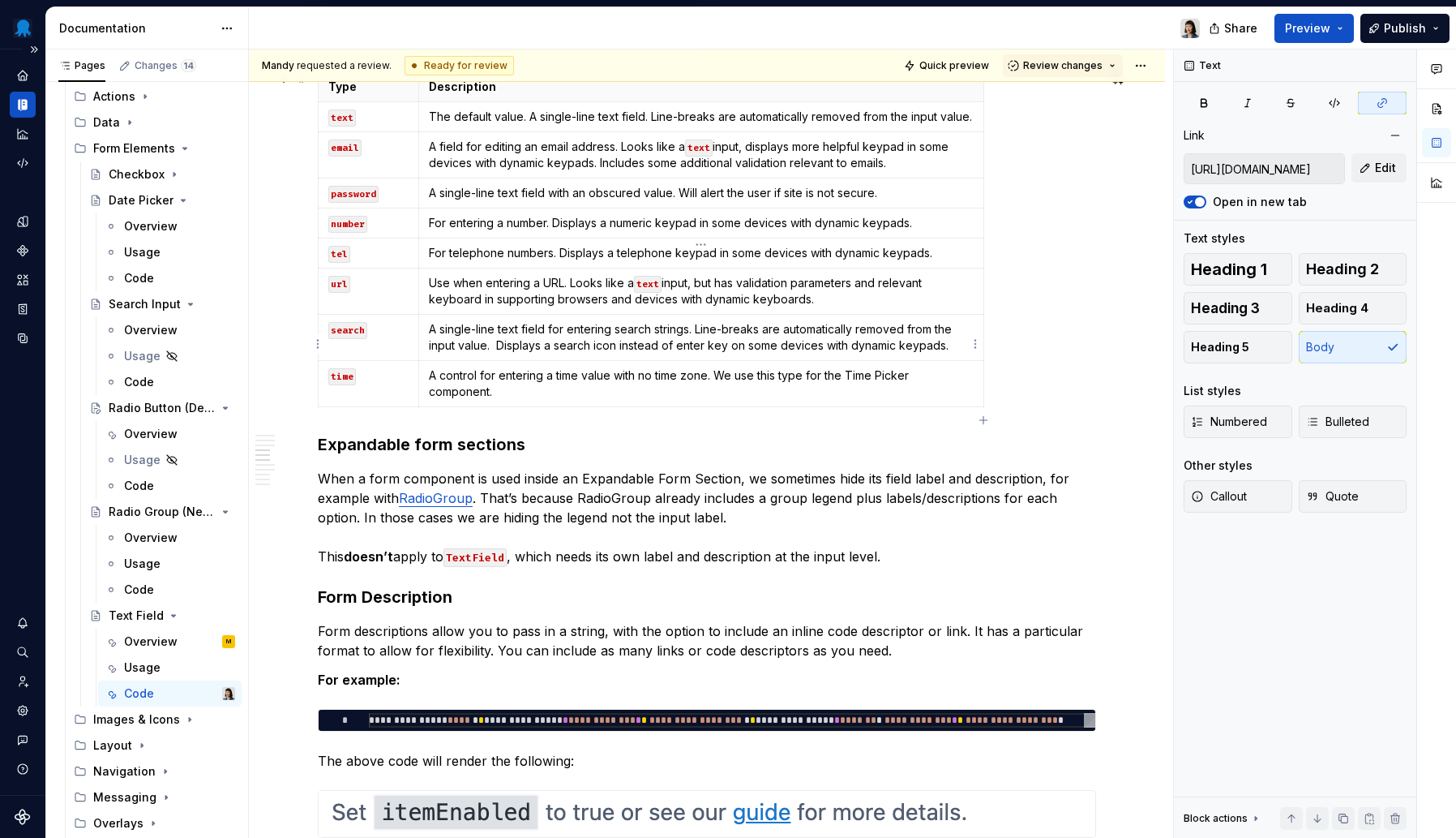
scroll to position [2287, 0]
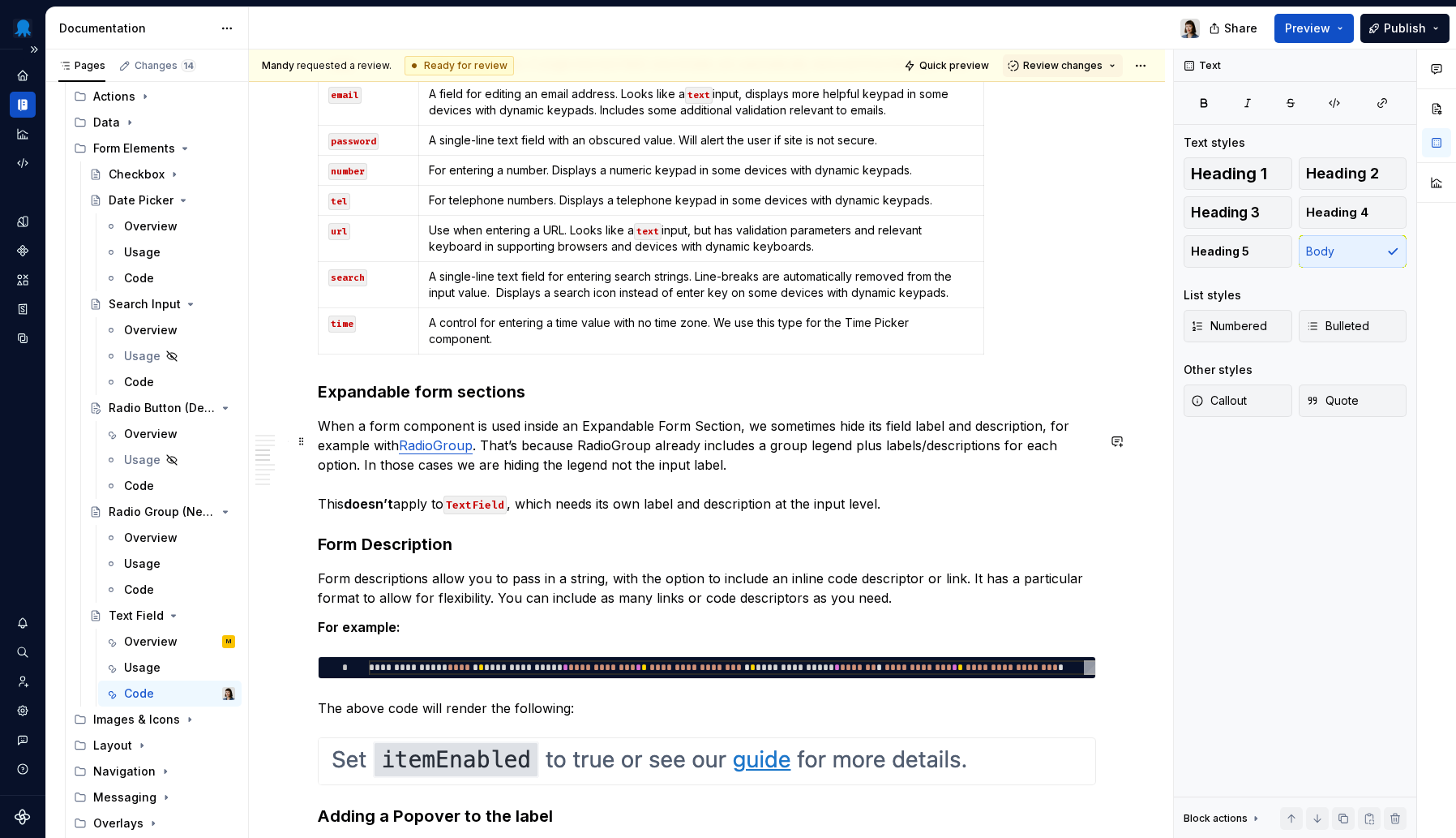
click at [582, 439] on p "When a form component is used inside an Expandable Form Section, we sometimes h…" at bounding box center [707, 465] width 779 height 98
click at [739, 440] on p "When a form component is used inside an `Expandable Form Section, we sometimes …" at bounding box center [707, 465] width 779 height 98
click at [582, 462] on p "When a form component is used inside an Expandable Form Section , we sometimes …" at bounding box center [707, 465] width 779 height 98
click at [656, 462] on p "When a form component is used inside an Expandable Form Section , we sometimes …" at bounding box center [707, 465] width 779 height 98
click at [709, 513] on p "When a form component is used inside an Expandable Form Section , we sometimes …" at bounding box center [707, 465] width 779 height 98
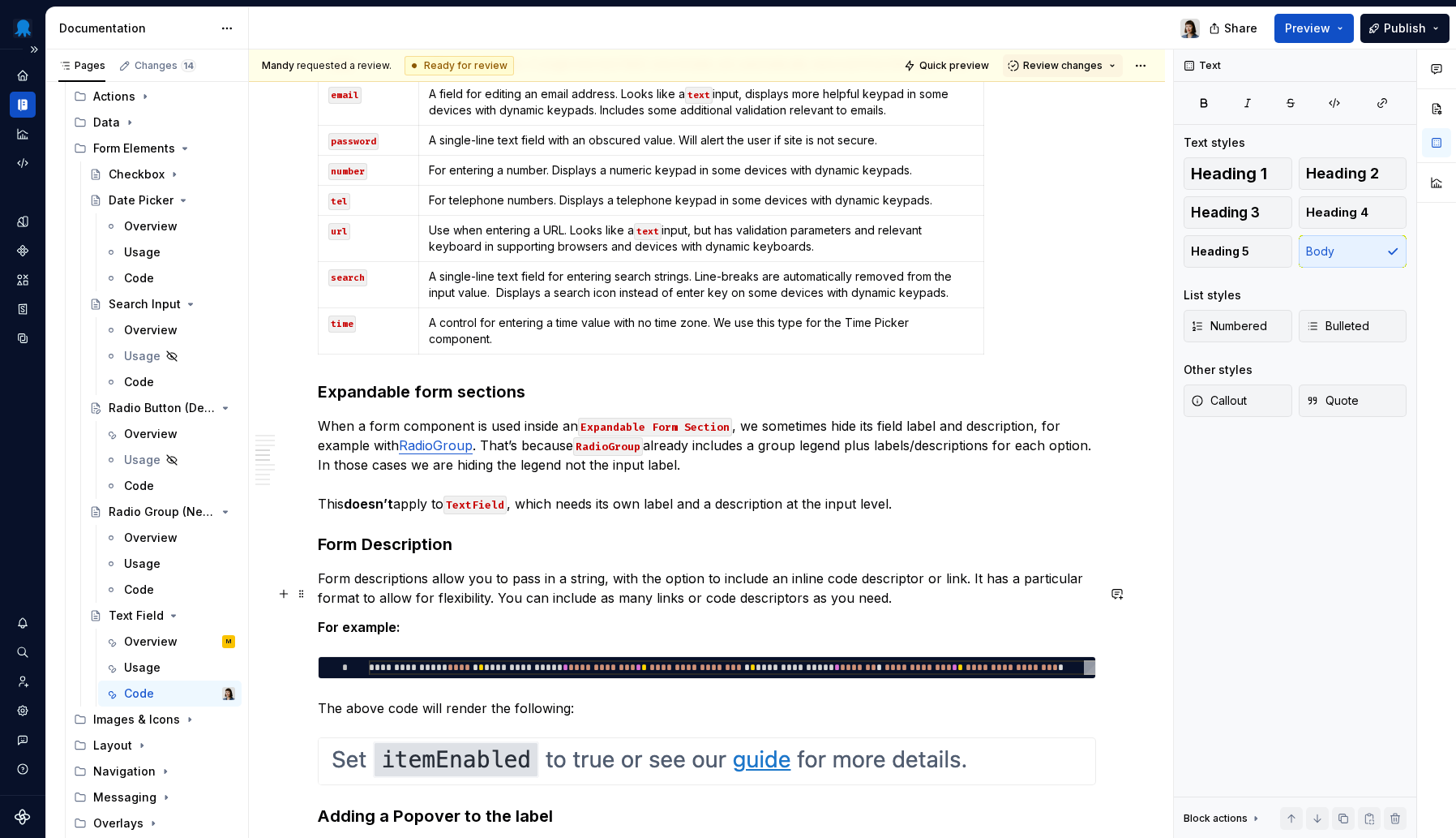
scroll to position [2414, 0]
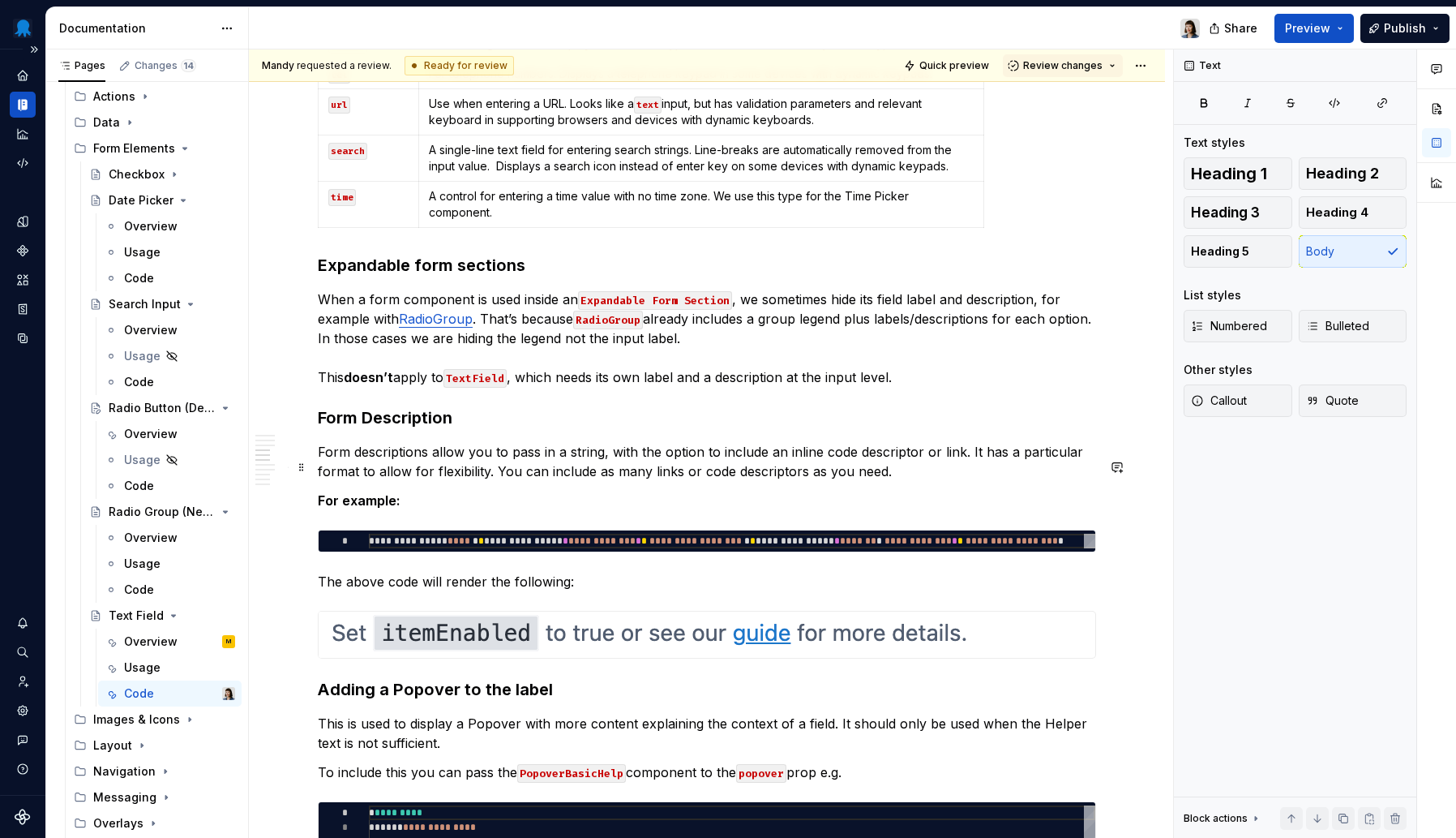
click at [662, 481] on p "Form descriptions allow you to pass in a string, with the option to include an …" at bounding box center [707, 462] width 779 height 39
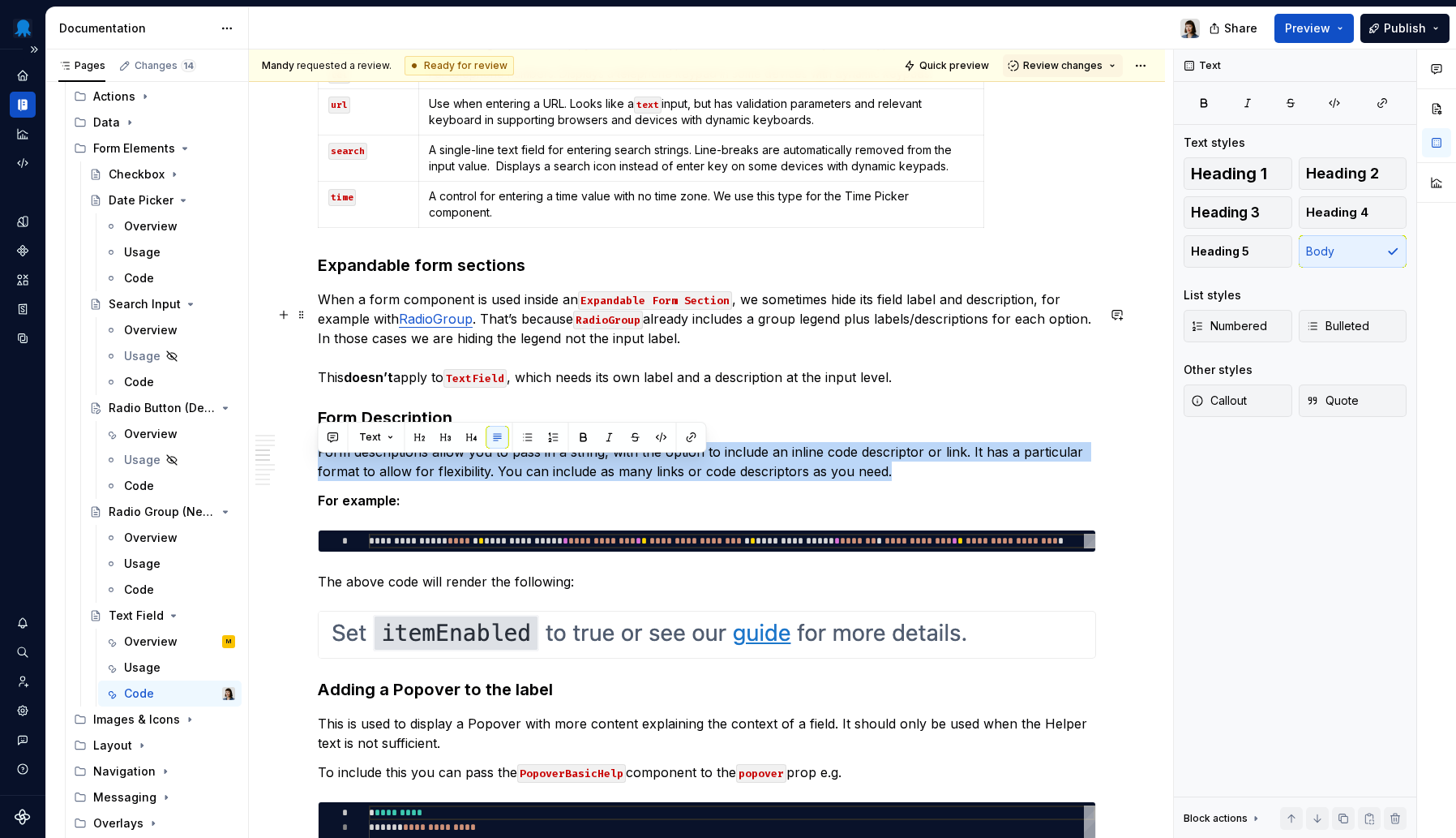
copy p "Form descriptions allow you to pass in a string, with the option to include an …"
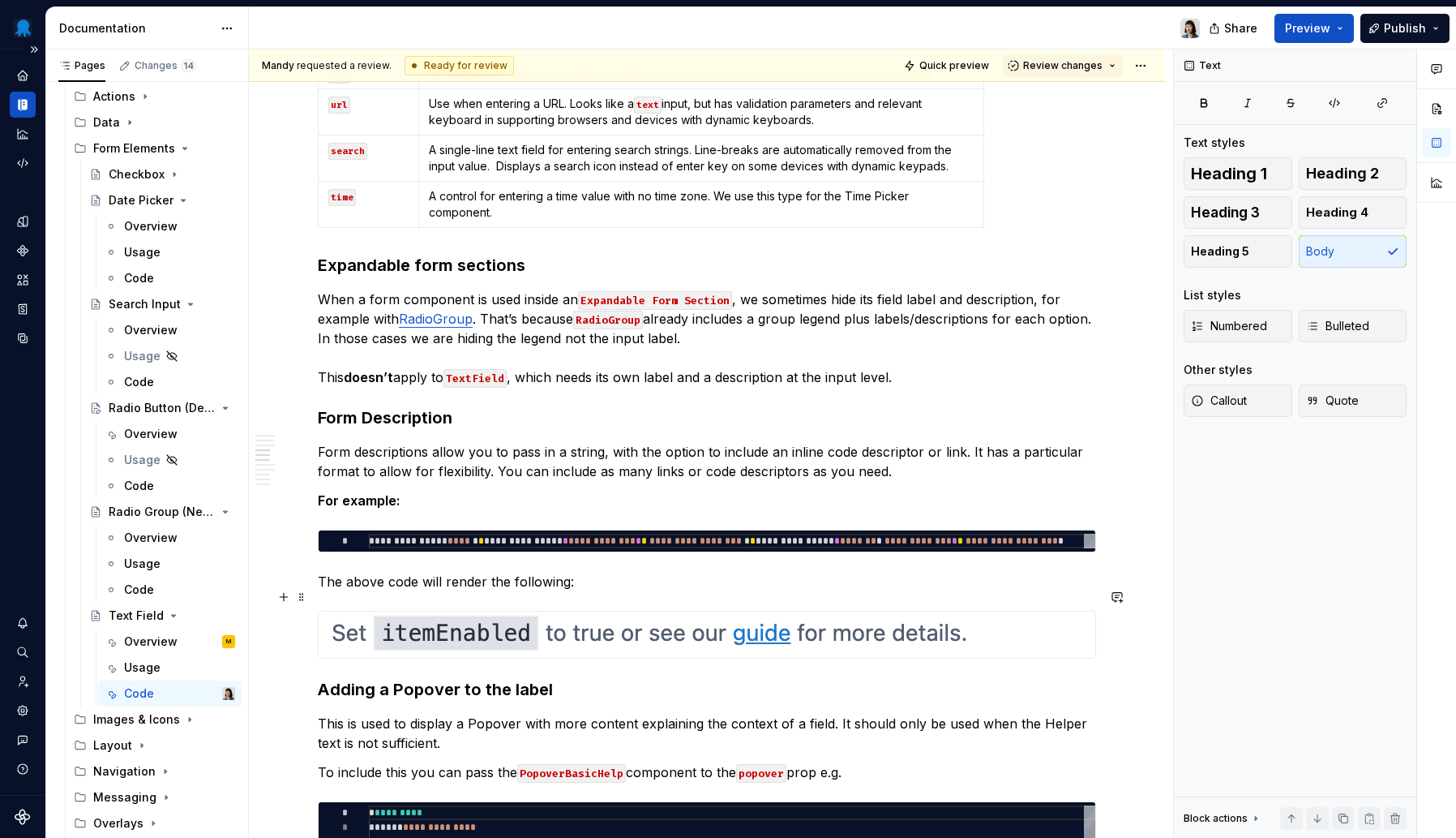
click at [598, 591] on p "The above code will render the following:" at bounding box center [707, 581] width 779 height 20
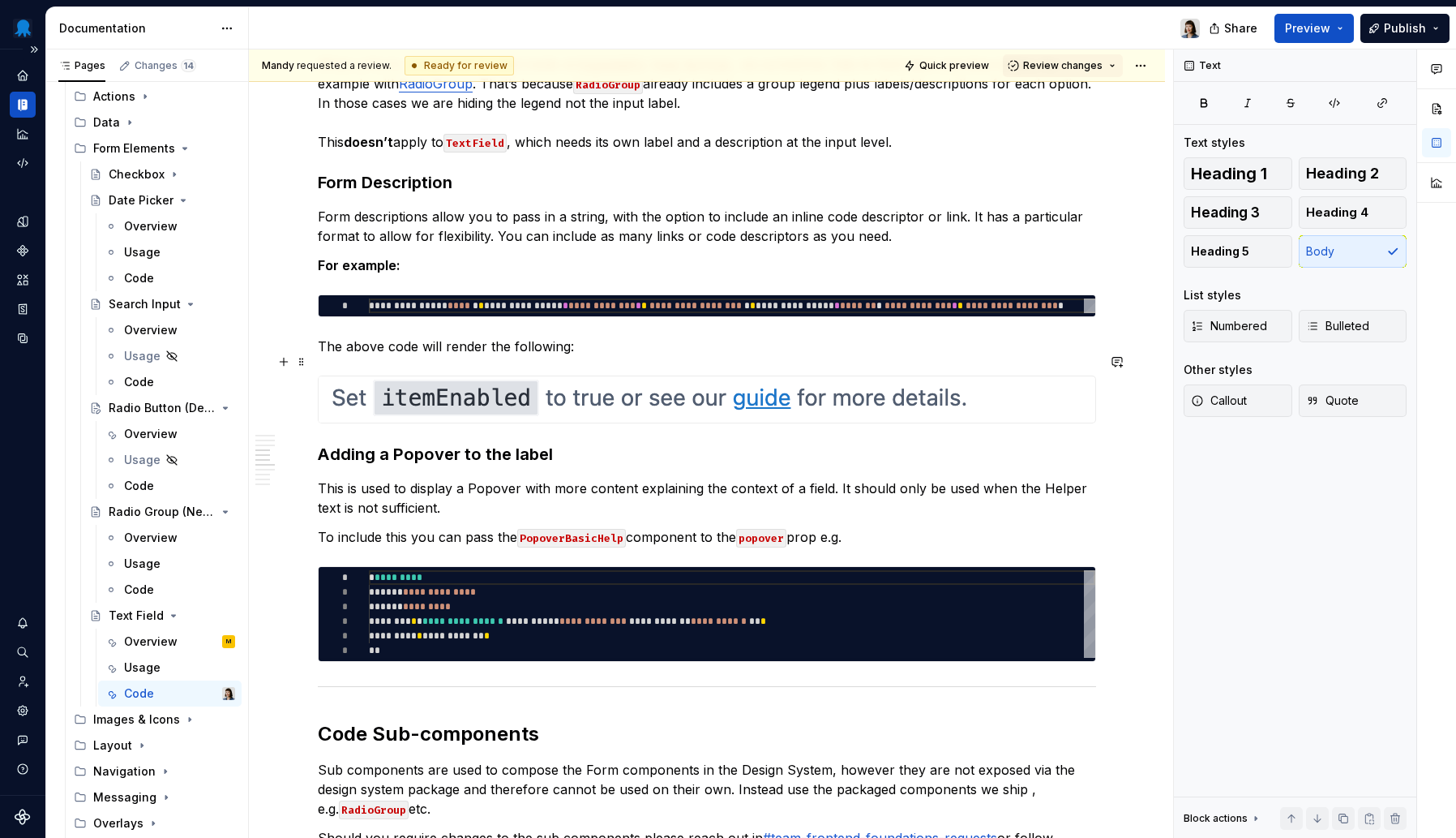
scroll to position [2643, 0]
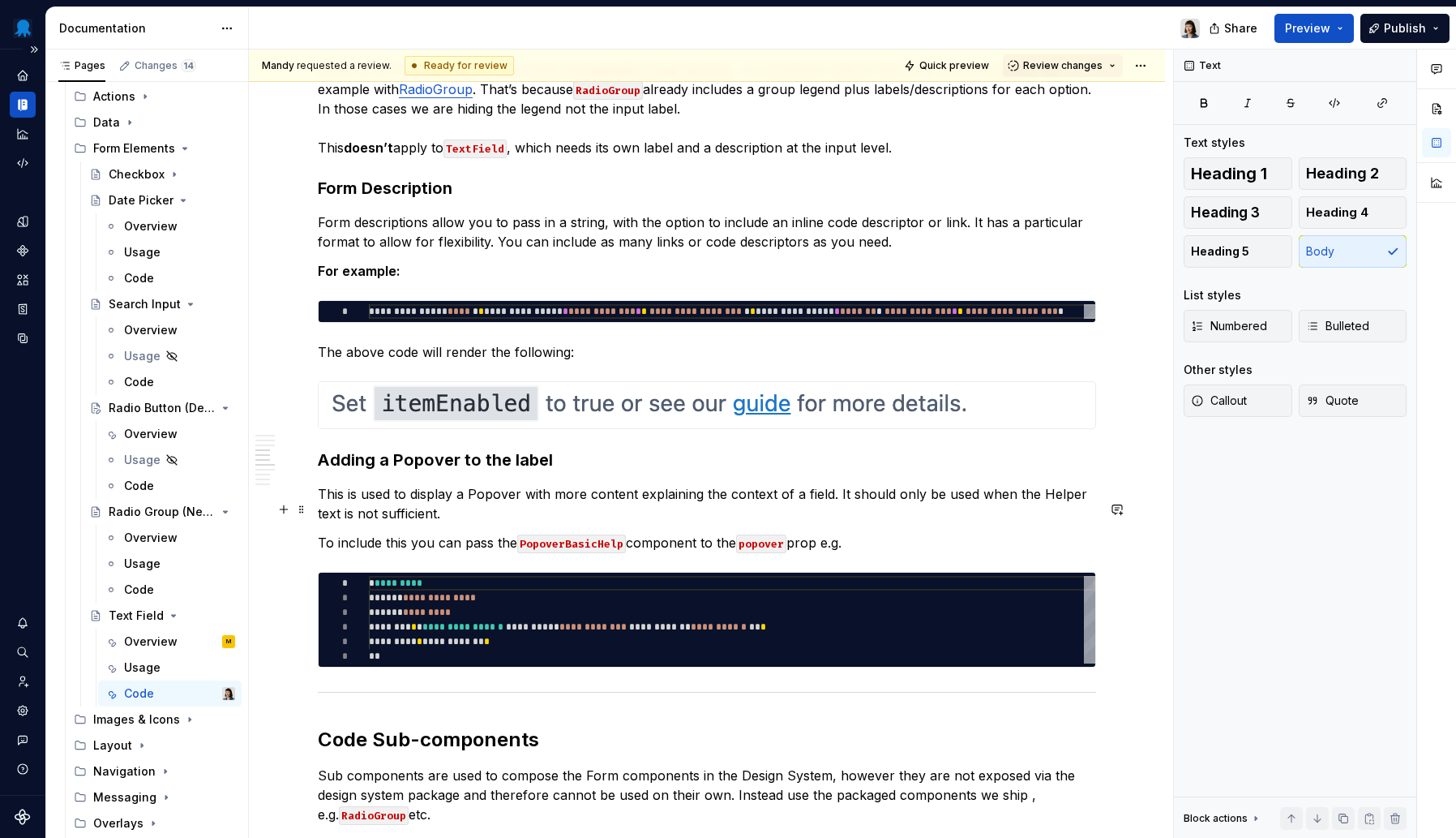
click at [466, 523] on p "This is used to display a Popover with more content explaining the context of a…" at bounding box center [707, 504] width 779 height 39
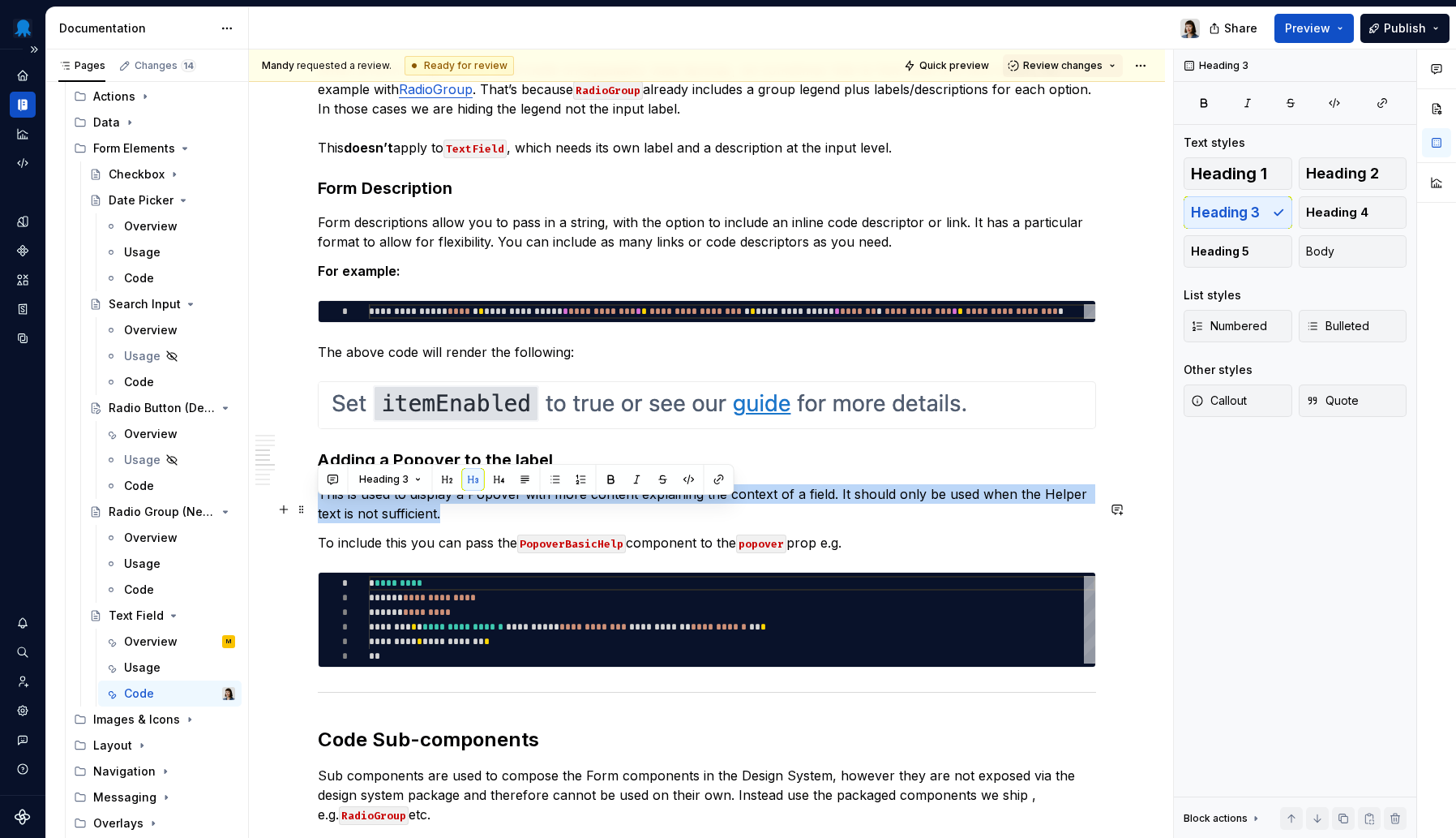
copy p "This is used to display a Popover with more content explaining the context of a…"
type textarea "*"
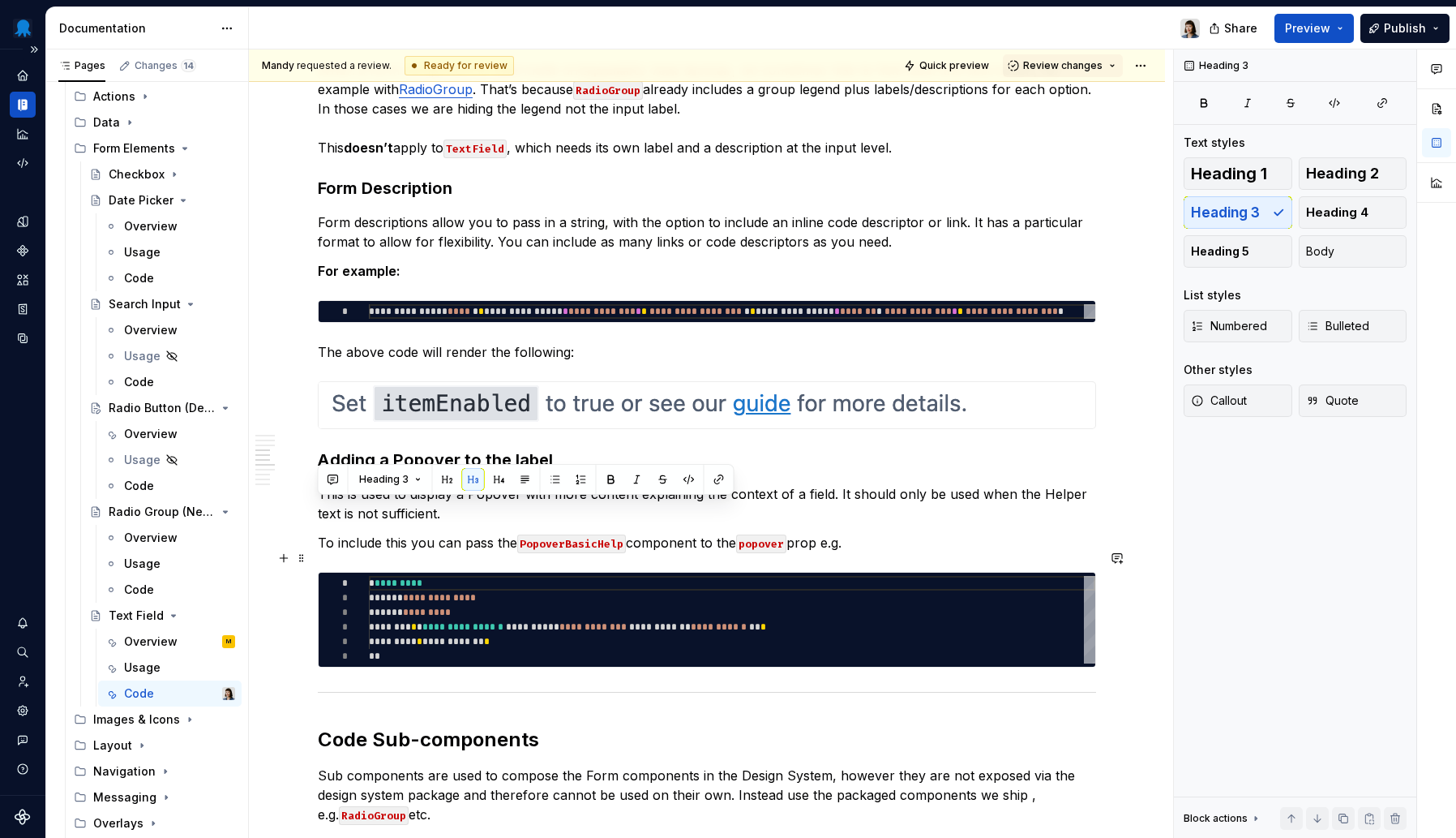
click at [669, 552] on p "To include this you can pass the PopoverBasicHelp component to the popover prop…" at bounding box center [707, 542] width 779 height 20
click at [492, 506] on p "This is used to display a Popover with more content explaining the context of a…" at bounding box center [707, 504] width 779 height 39
click at [1039, 510] on p "This is used to display a Popover with more content explaining the context of a…" at bounding box center [707, 504] width 779 height 39
click at [341, 523] on p "This is used to display a Popover with more content explaining the context of a…" at bounding box center [707, 504] width 779 height 39
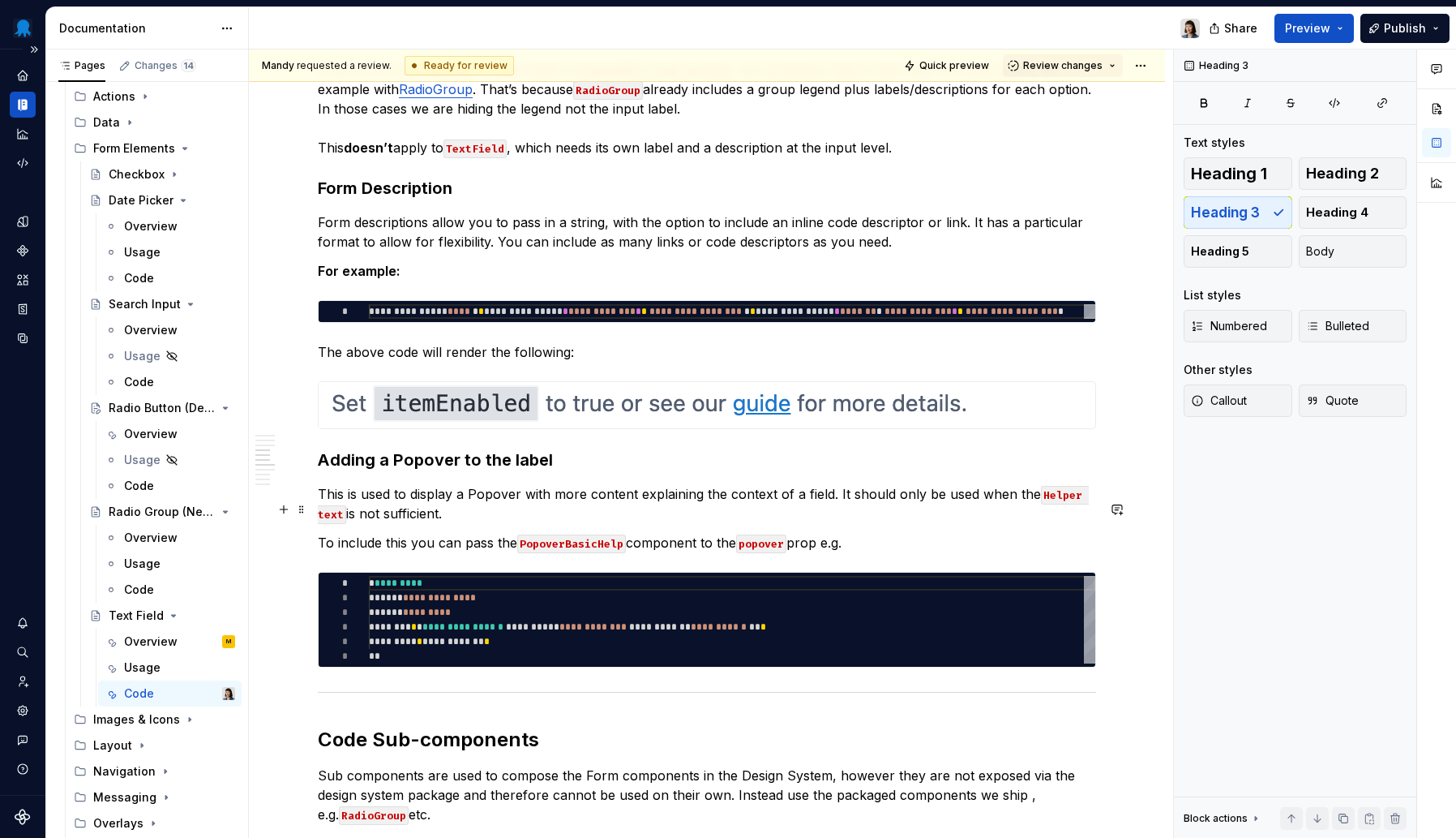
click at [486, 510] on p "This is used to display a Popover with more content explaining the context of a…" at bounding box center [707, 504] width 779 height 39
click at [868, 481] on button "button" at bounding box center [870, 479] width 22 height 22
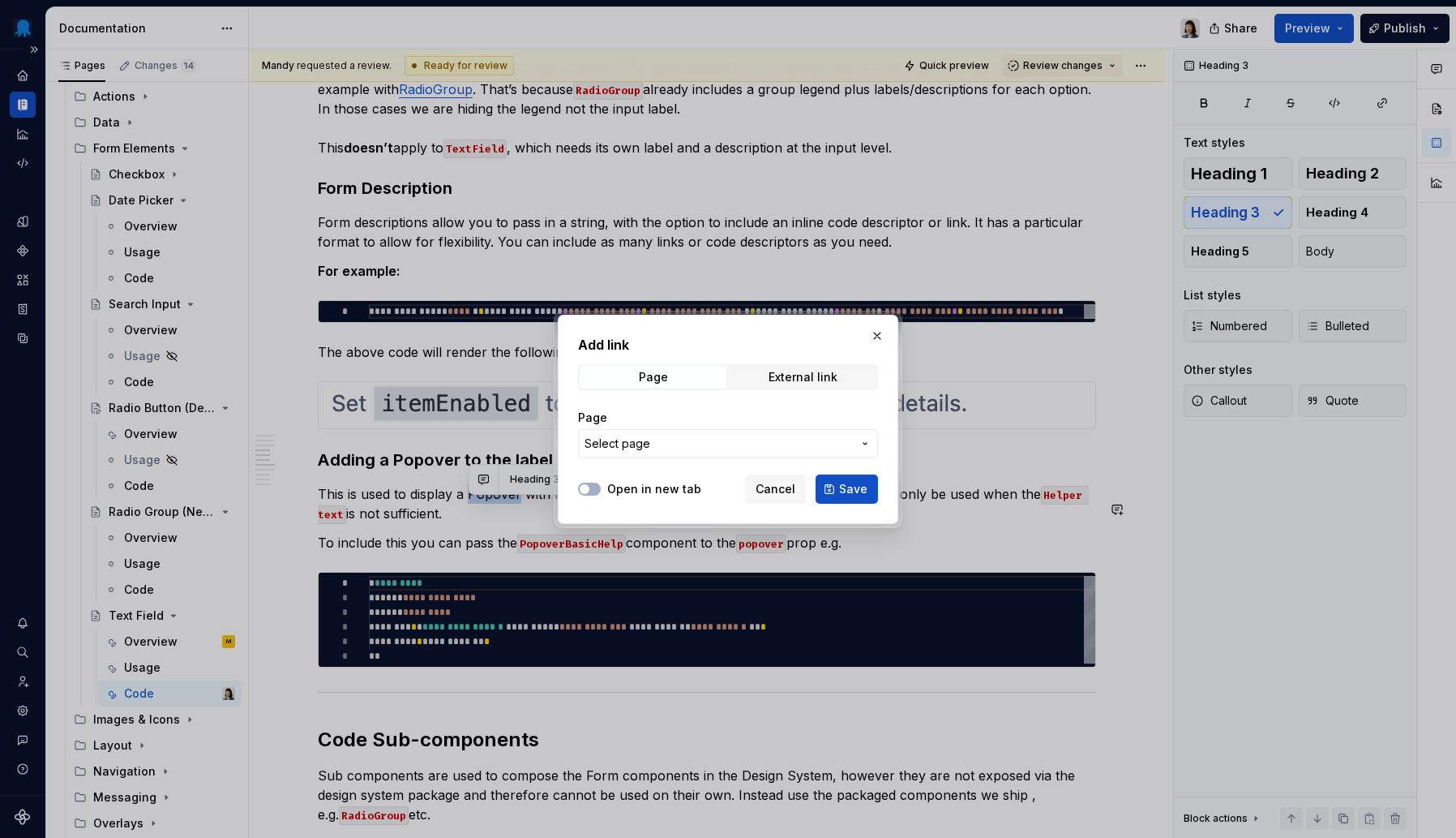
click at [698, 435] on button "Select page" at bounding box center [728, 443] width 300 height 29
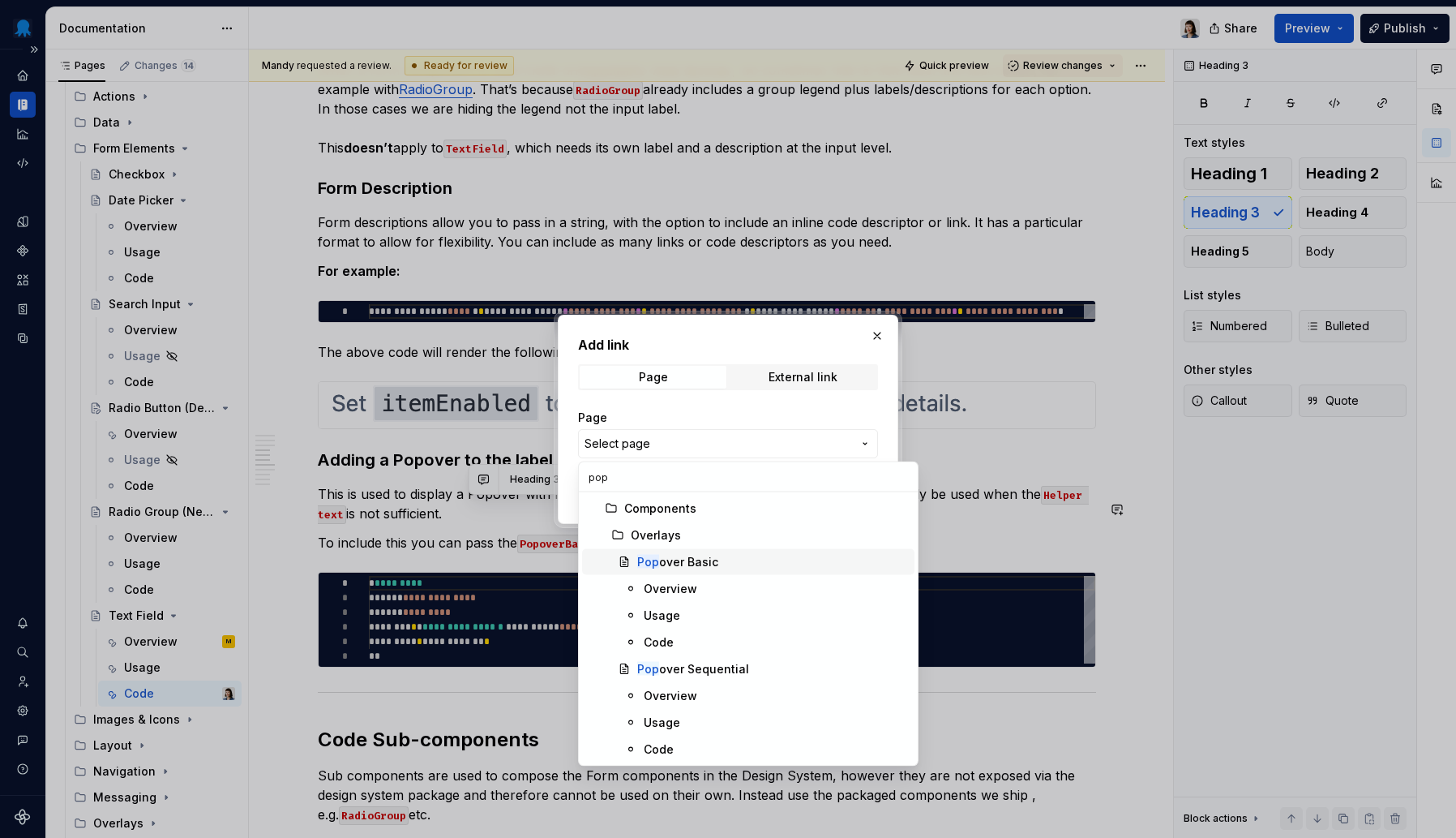
type input "pop"
click at [712, 556] on div "Pop over Basic" at bounding box center [677, 561] width 81 height 16
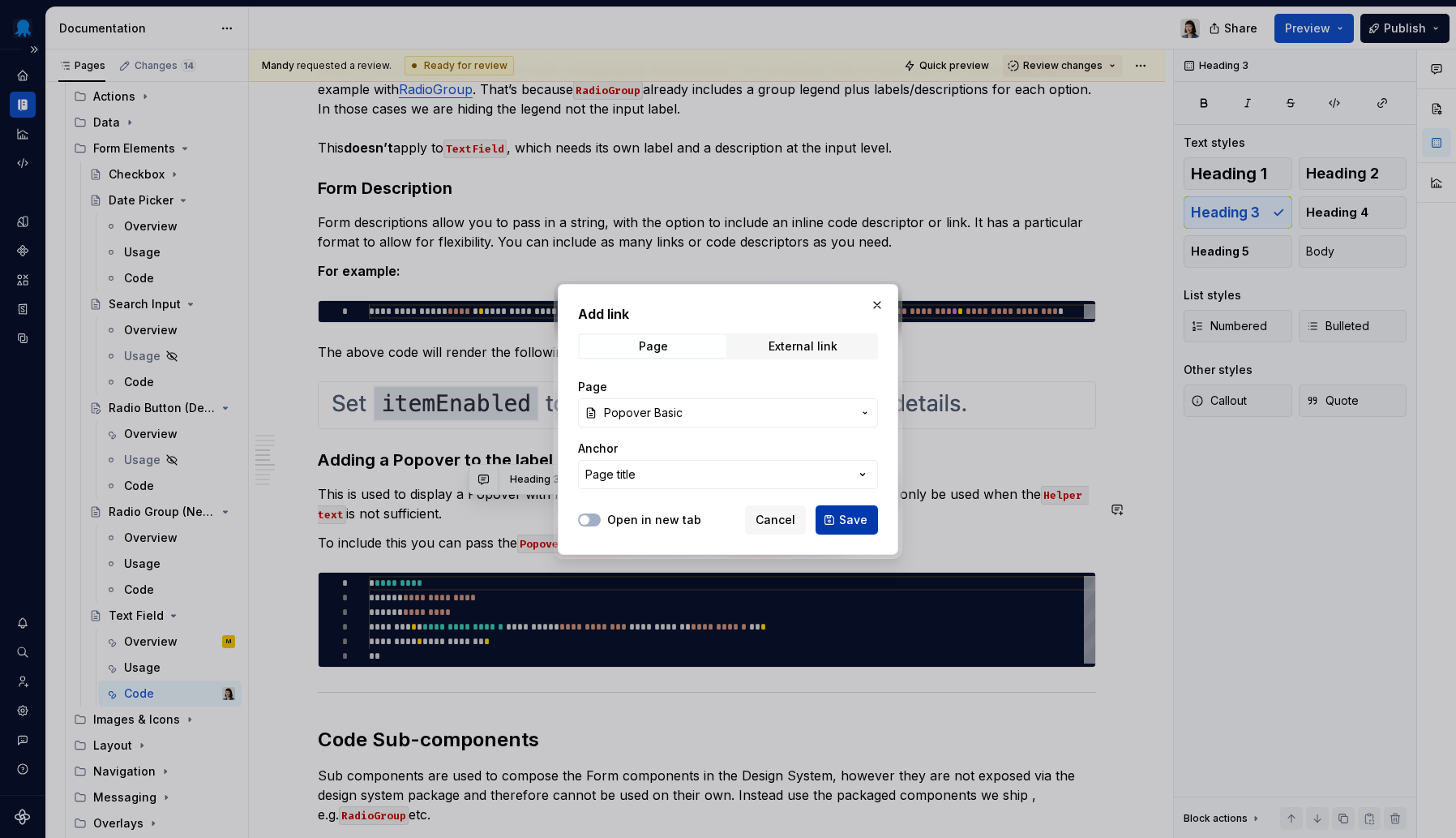
click at [859, 506] on div "Open in new tab Cancel Save" at bounding box center [728, 517] width 300 height 35
click at [859, 514] on span "Save" at bounding box center [853, 519] width 29 height 16
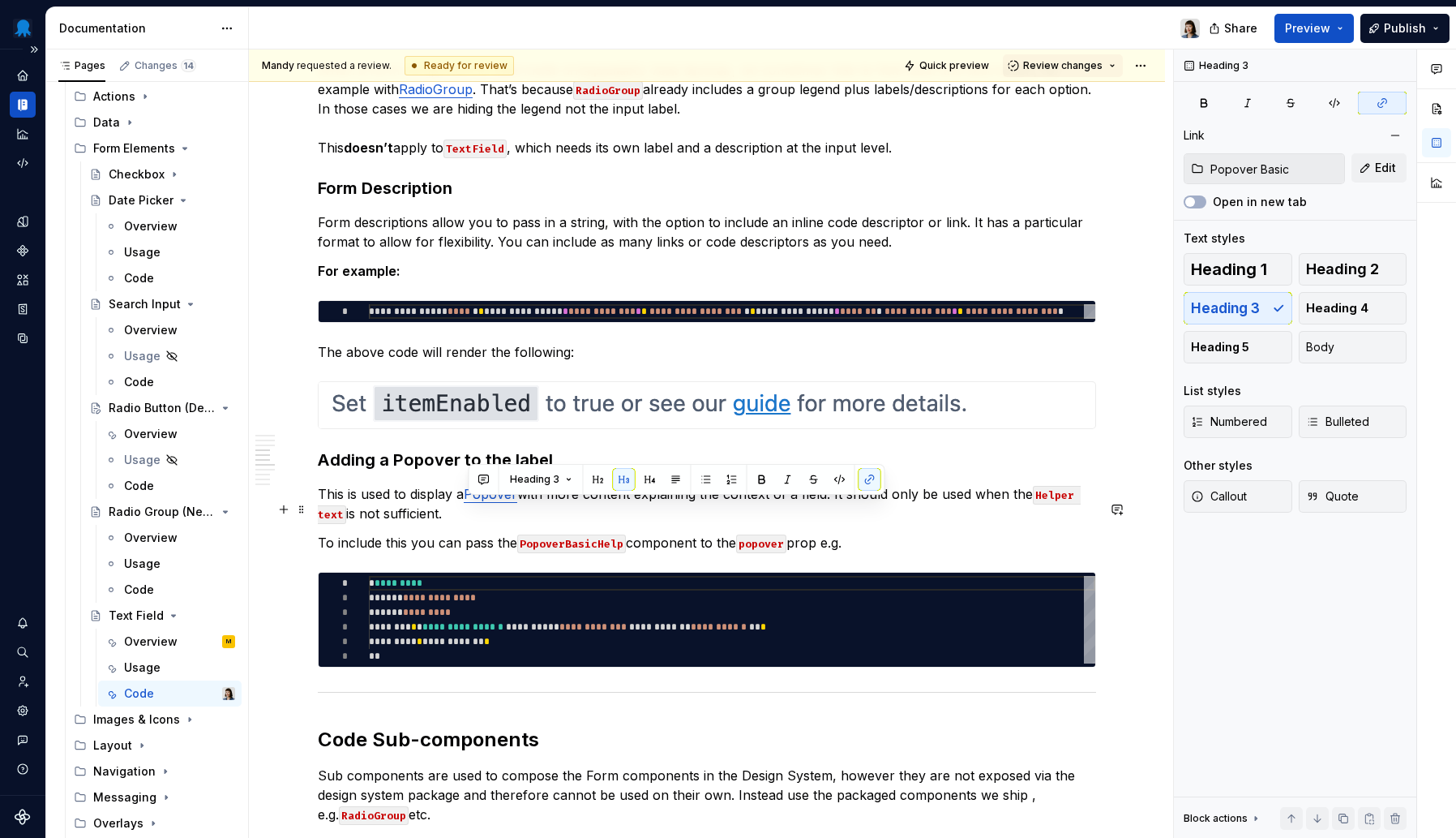
click at [667, 523] on p "This is used to display a Popover with more content explaining the context of a…" at bounding box center [707, 504] width 779 height 39
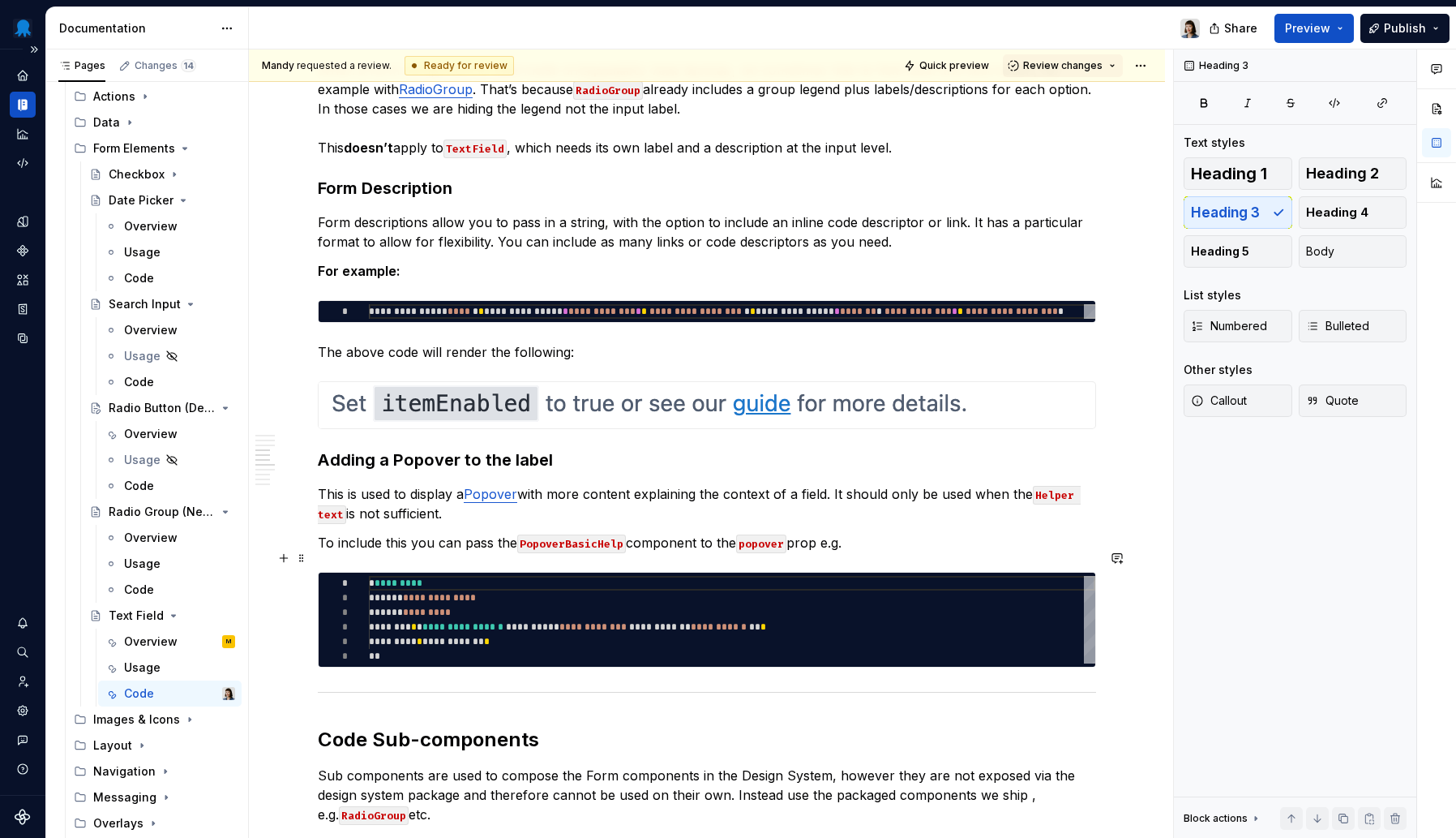
click at [823, 552] on p "To include this you can pass the PopoverBasicHelp component to the popover prop…" at bounding box center [707, 542] width 779 height 20
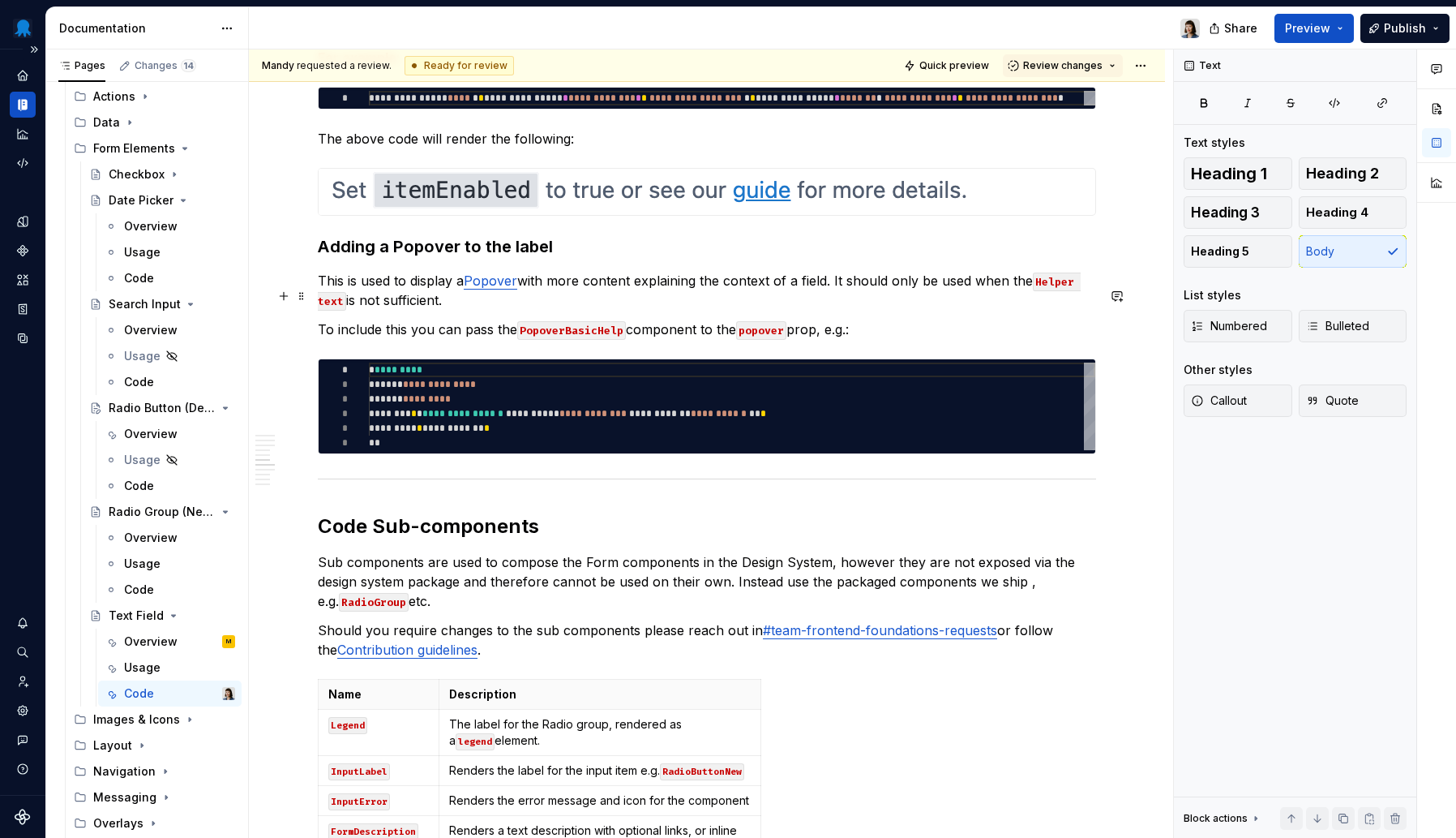
scroll to position [2870, 0]
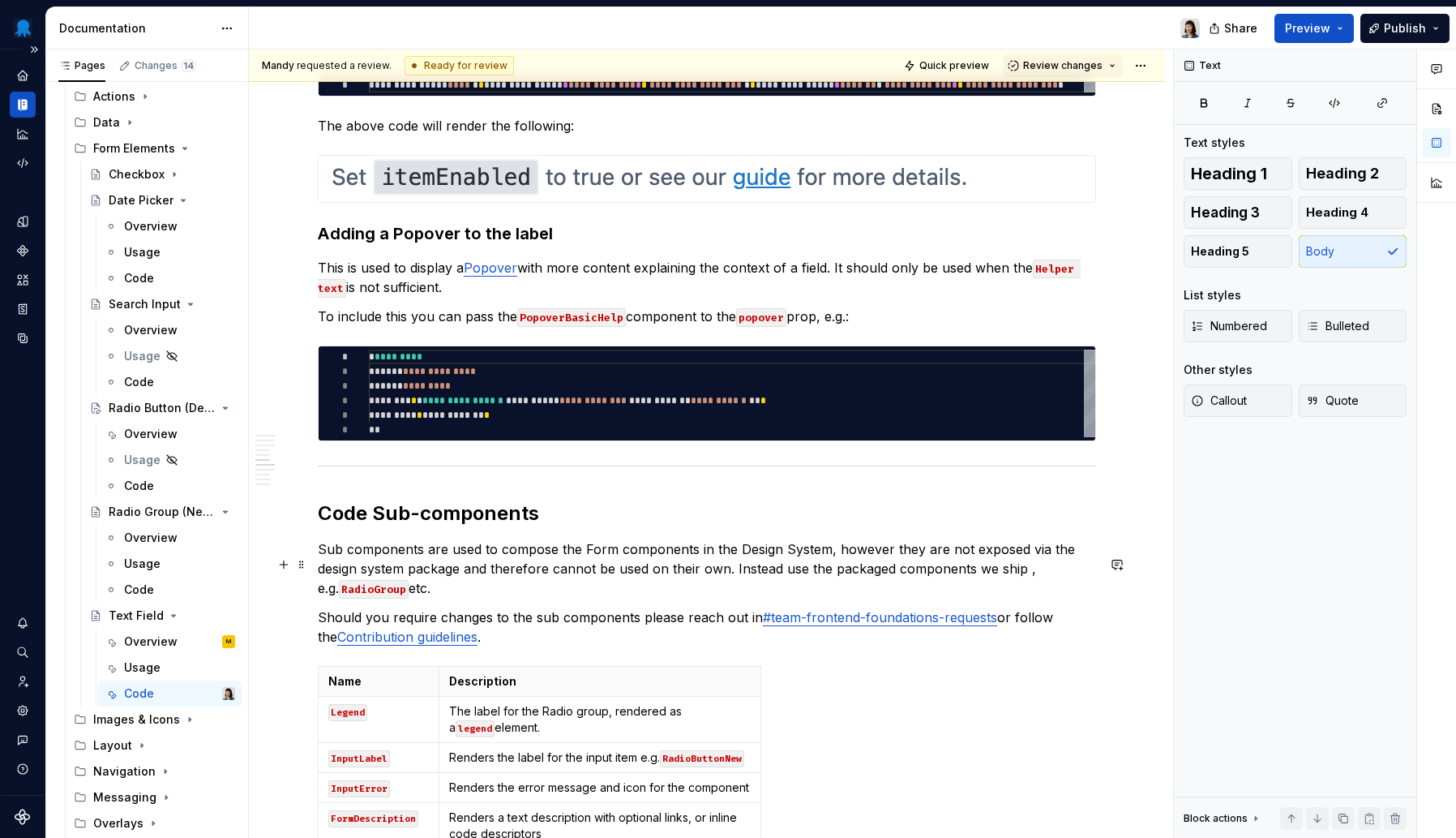
click at [348, 561] on p "Sub components are used to compose the Form components in the Design System, ho…" at bounding box center [707, 568] width 779 height 59
click at [781, 584] on p "Sub-components are used to compose the Form components in the Design System, ho…" at bounding box center [707, 568] width 779 height 59
click at [1034, 584] on p "Sub-components are used to compose the Form components in the Design System, ho…" at bounding box center [707, 568] width 779 height 59
click at [460, 597] on p "Sub-components are used to compose the Form components in the Design System, ho…" at bounding box center [707, 568] width 779 height 59
click at [571, 646] on p "Should you require changes to the sub components please reach out in #team-fron…" at bounding box center [707, 627] width 779 height 39
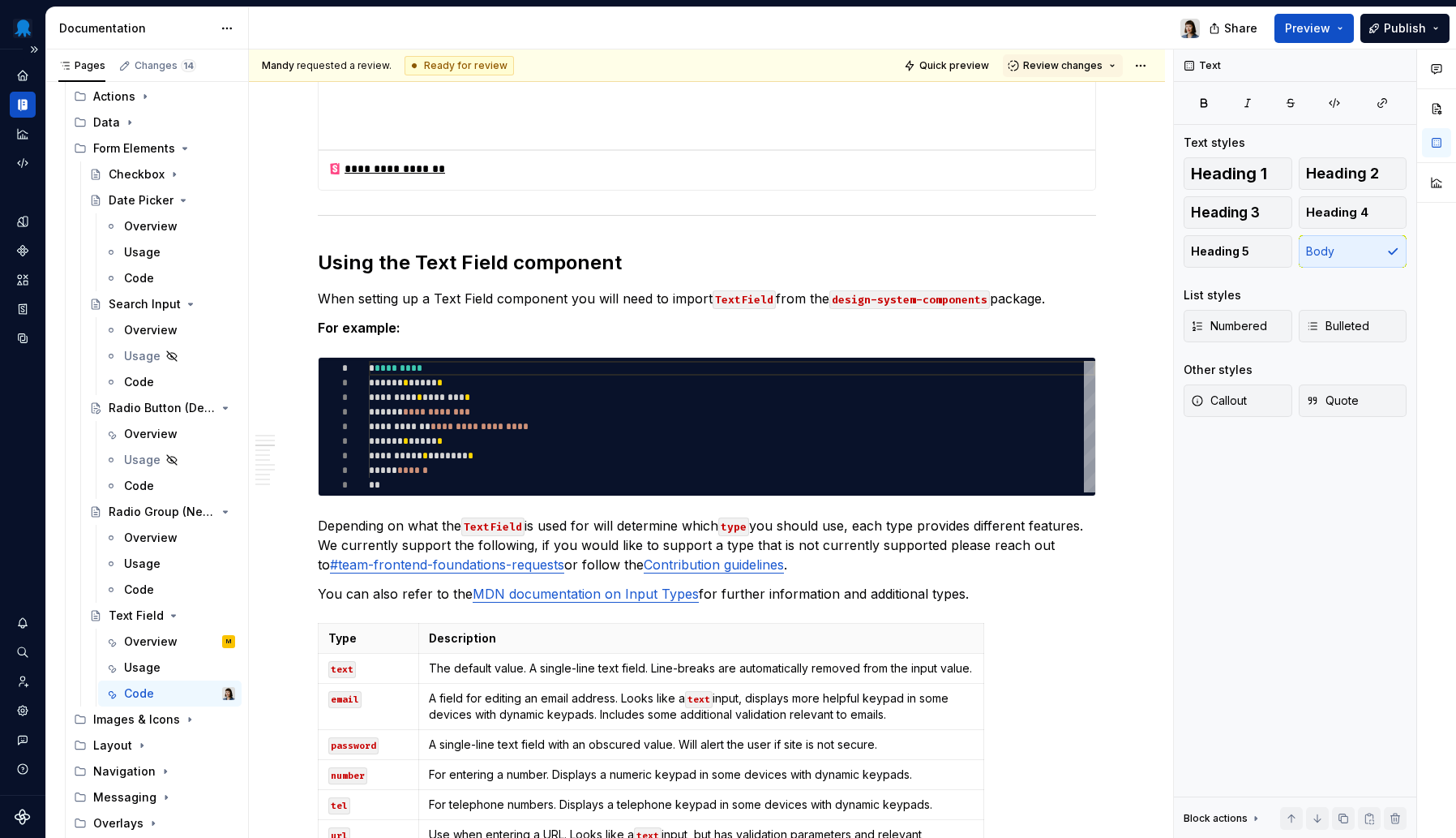
scroll to position [1657, 0]
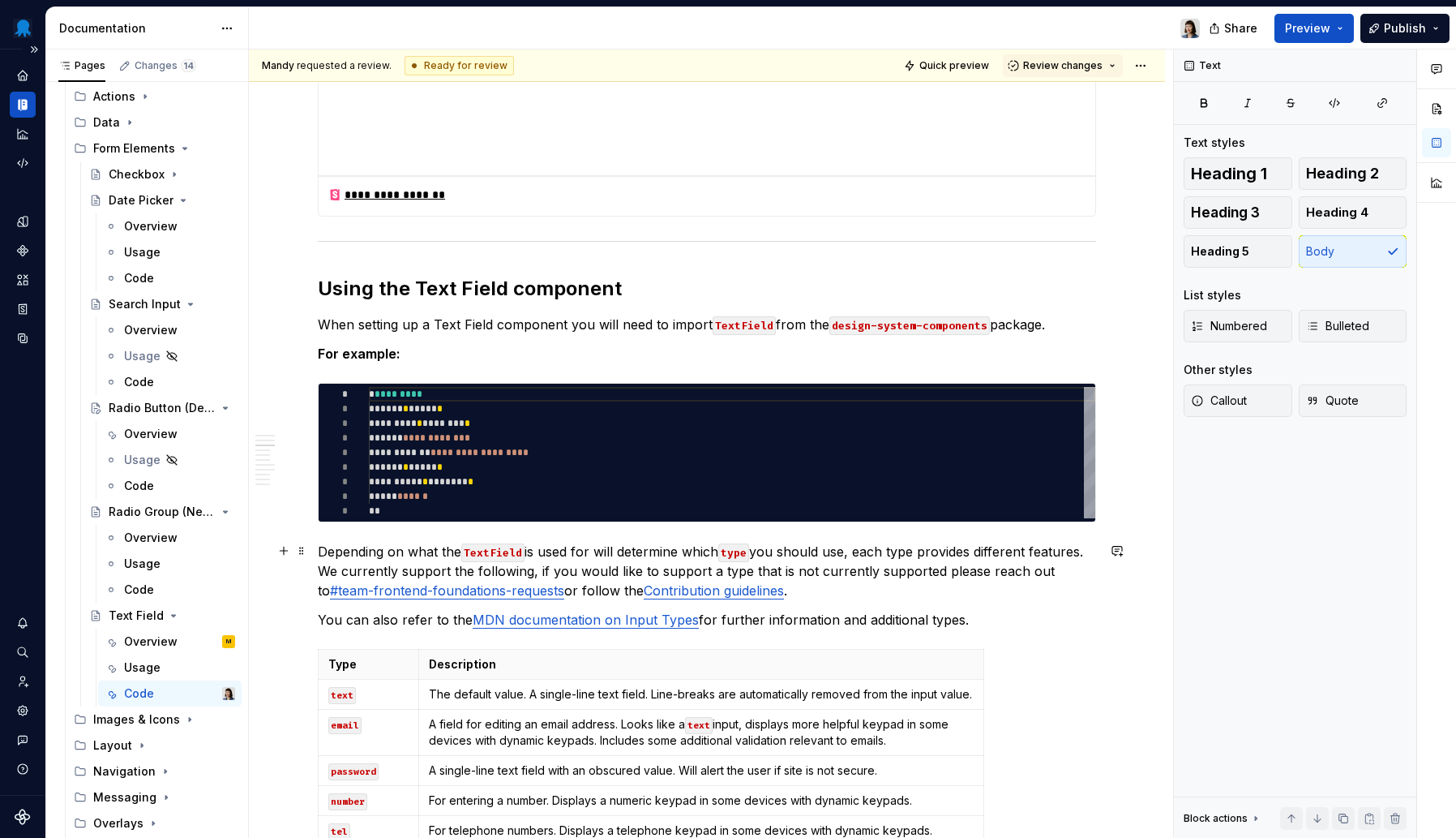
click at [603, 550] on p "Depending on what the TextField is used for will determine which type you shoul…" at bounding box center [707, 570] width 779 height 59
click at [848, 549] on p "Depending on what the TextField is used for, determines which type you should u…" at bounding box center [707, 570] width 779 height 59
click at [590, 570] on p "Depending on what the TextField is used for, determines which type you should u…" at bounding box center [707, 570] width 779 height 59
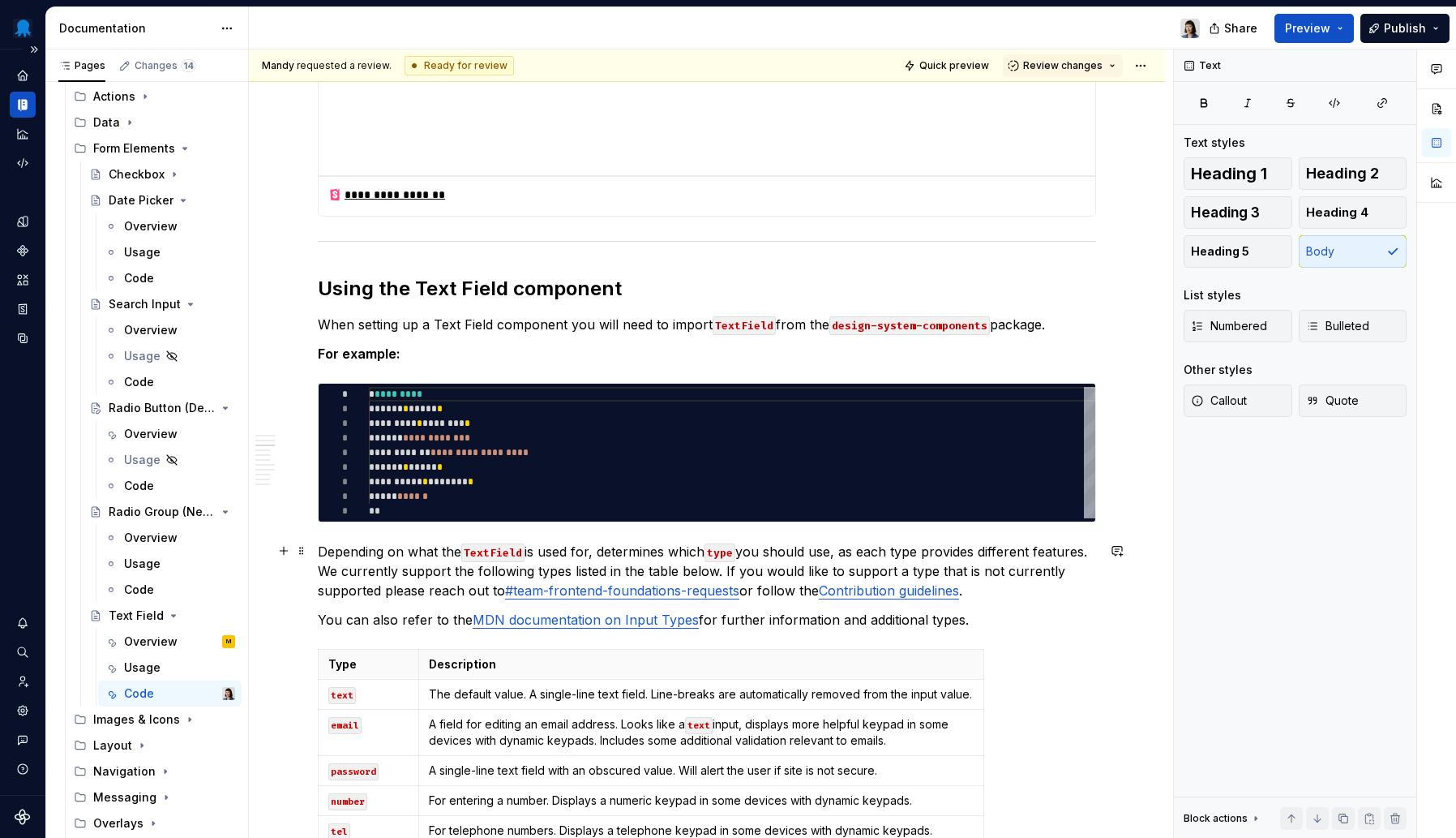
click at [925, 565] on p "Depending on what the TextField is used for, determines which type you should u…" at bounding box center [707, 570] width 779 height 59
click at [503, 590] on p "Depending on what the TextField is used for, determines which type you should u…" at bounding box center [707, 570] width 779 height 59
click at [389, 615] on p "You can also refer to the MDN documentation on Input Types for further informat…" at bounding box center [707, 619] width 779 height 20
click at [972, 623] on p "You can also refer to the MDN documentation on Input Types for further informat…" at bounding box center [707, 619] width 779 height 20
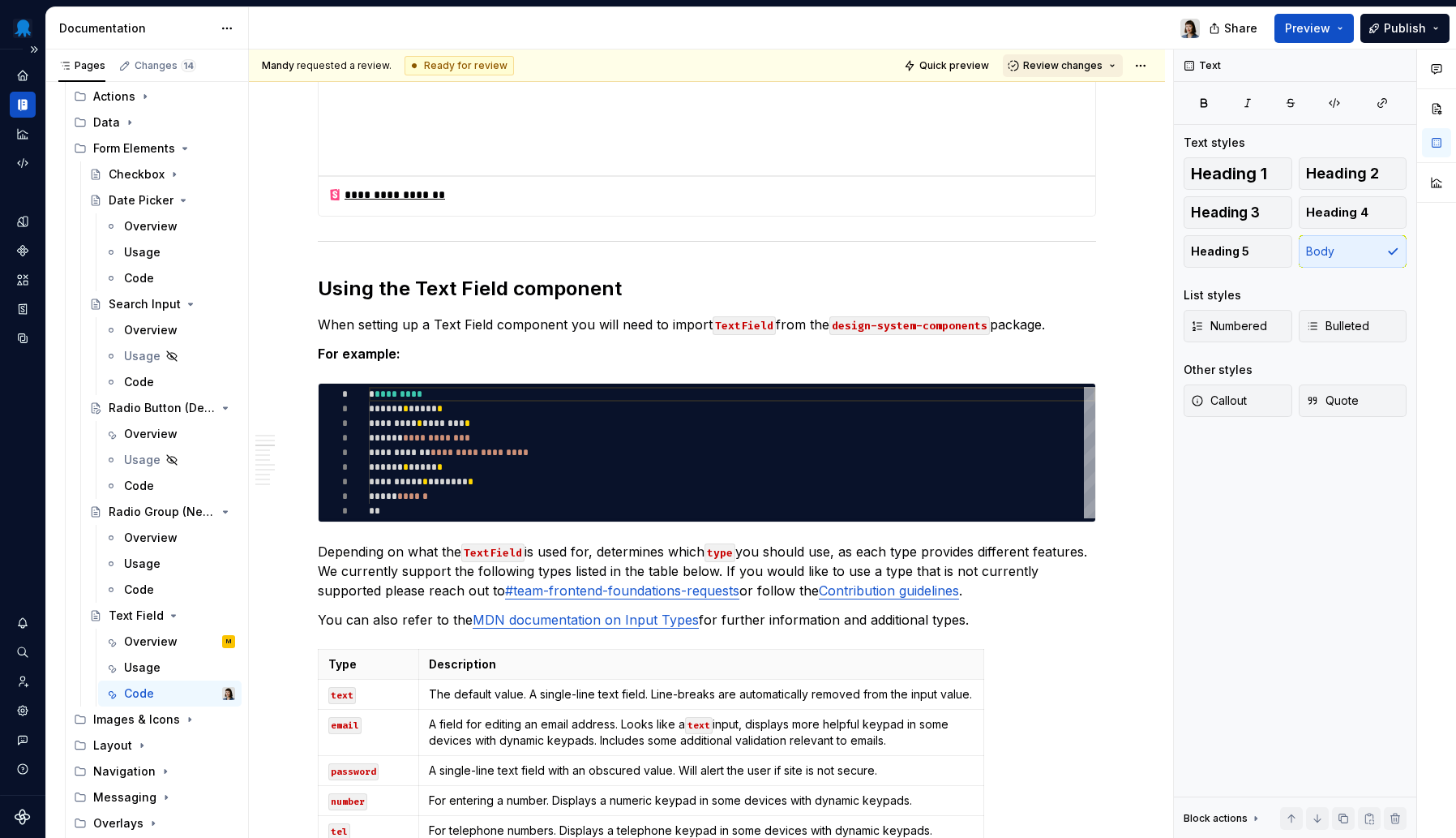
click at [1107, 65] on button "Review changes" at bounding box center [1063, 65] width 120 height 22
drag, startPoint x: 1094, startPoint y: 111, endPoint x: 1066, endPoint y: 124, distance: 30.9
click at [1094, 111] on div "This page is ready to publish." at bounding box center [1107, 113] width 142 height 13
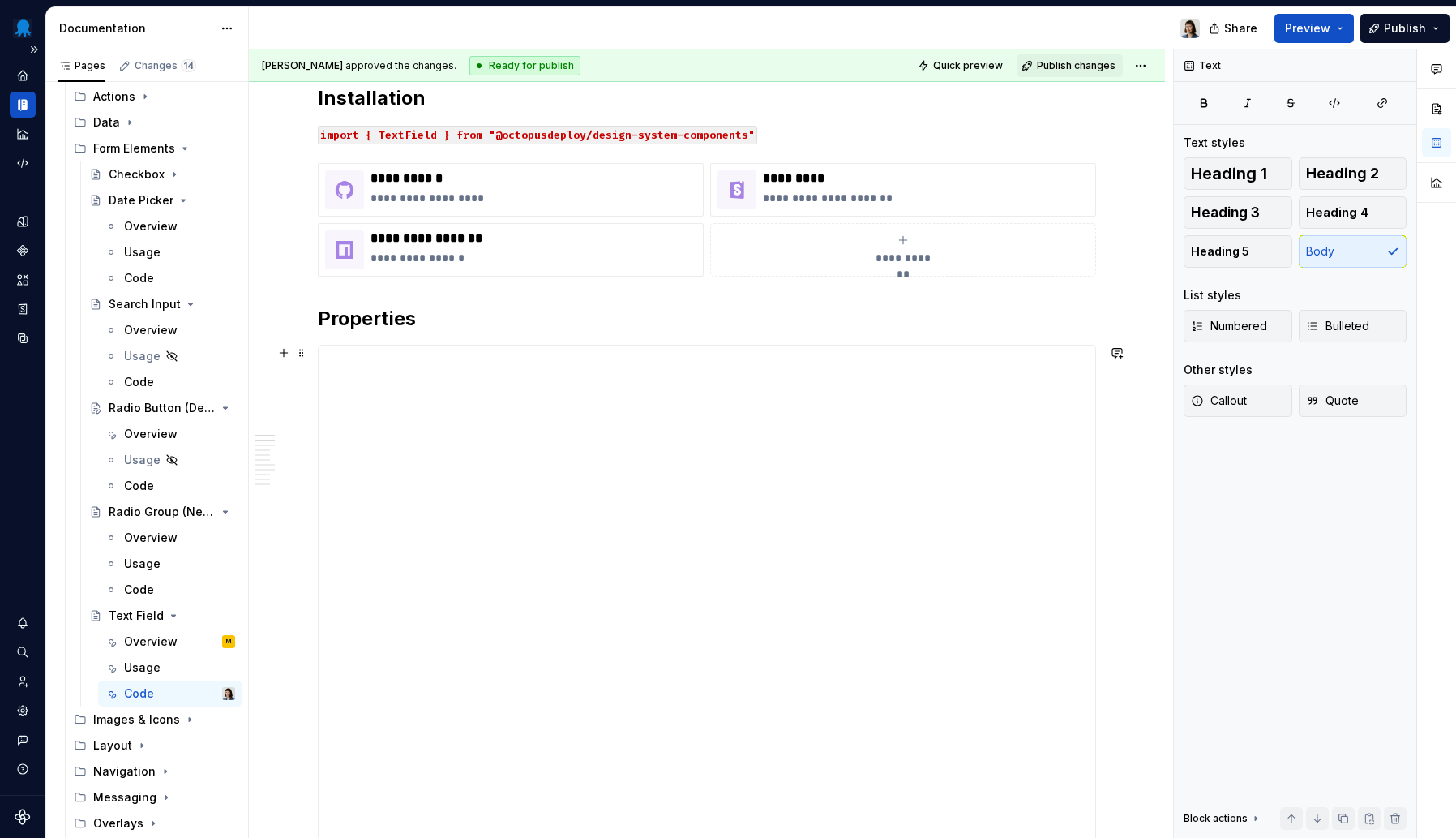
scroll to position [0, 0]
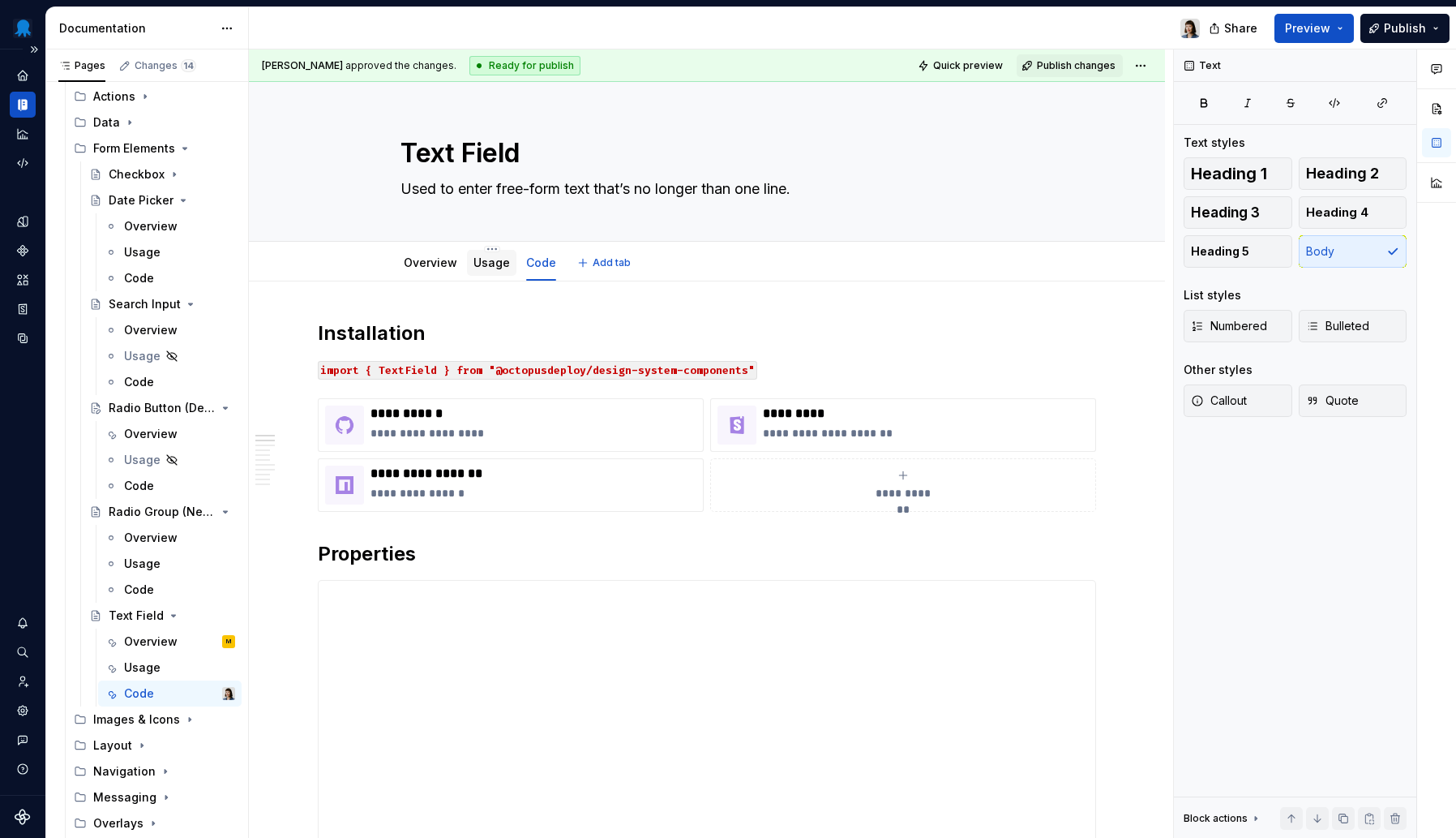
click at [491, 267] on link "Usage" at bounding box center [492, 262] width 36 height 14
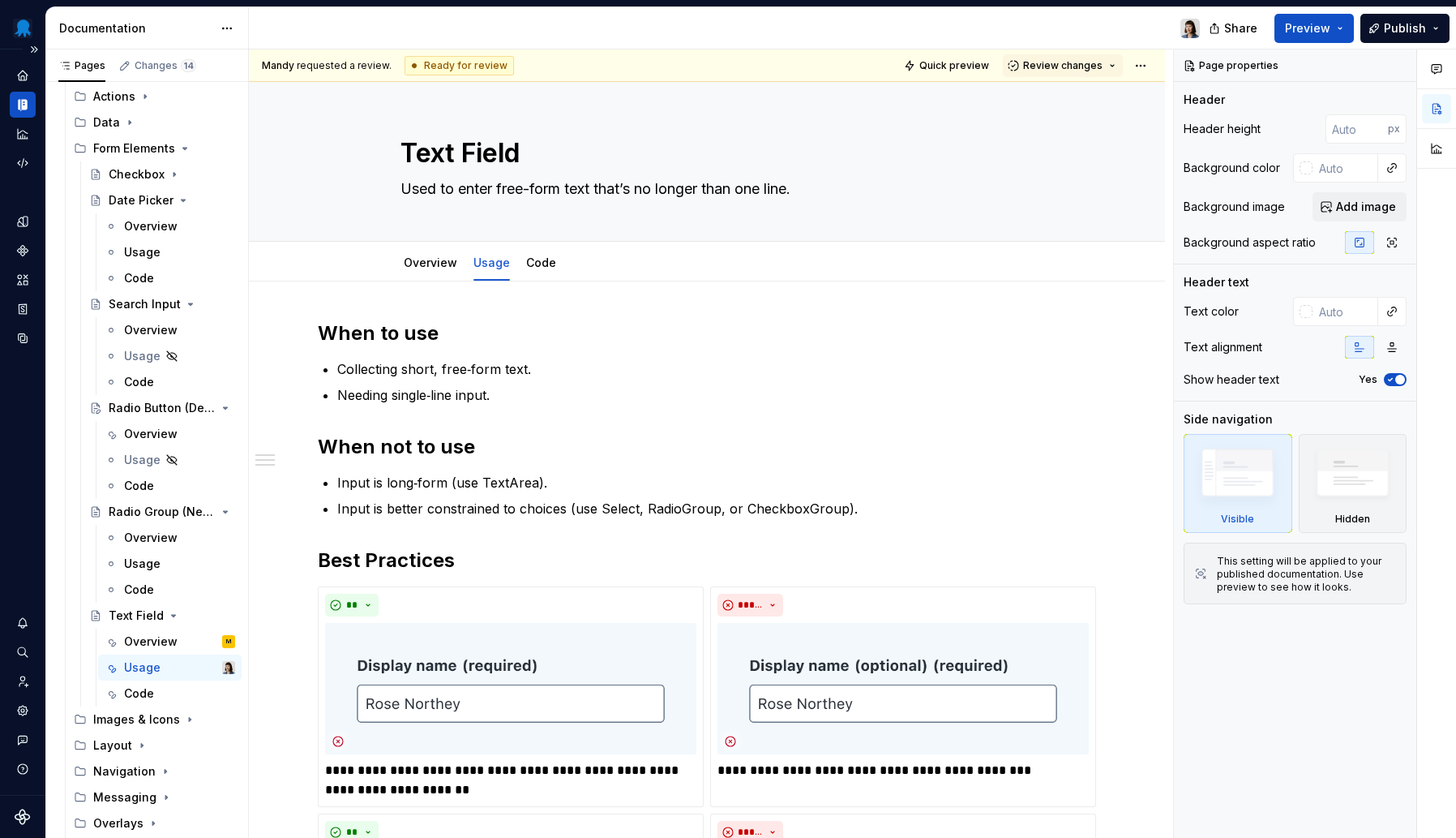
scroll to position [268, 0]
type textarea "*"
